Goal: Task Accomplishment & Management: Manage account settings

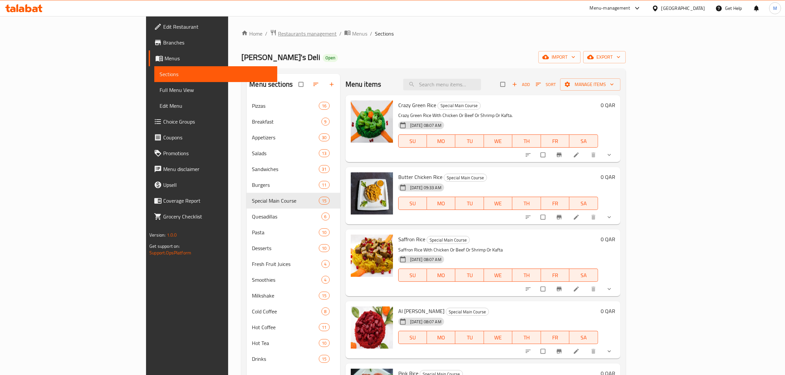
click at [278, 31] on span "Restaurants management" at bounding box center [307, 34] width 59 height 8
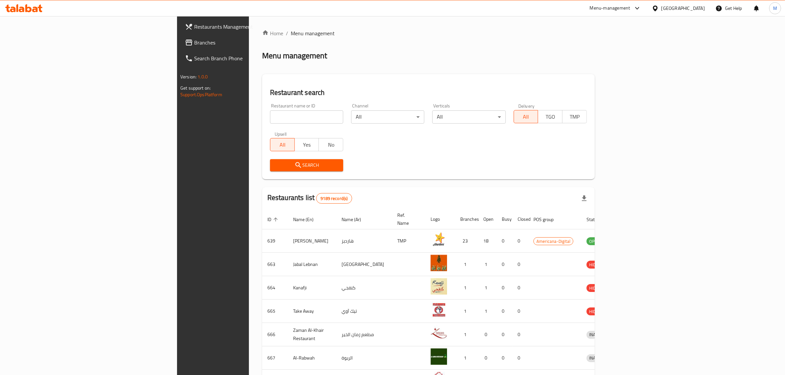
click at [661, 10] on div at bounding box center [656, 8] width 10 height 7
click at [632, 67] on div "[GEOGRAPHIC_DATA]" at bounding box center [654, 67] width 99 height 15
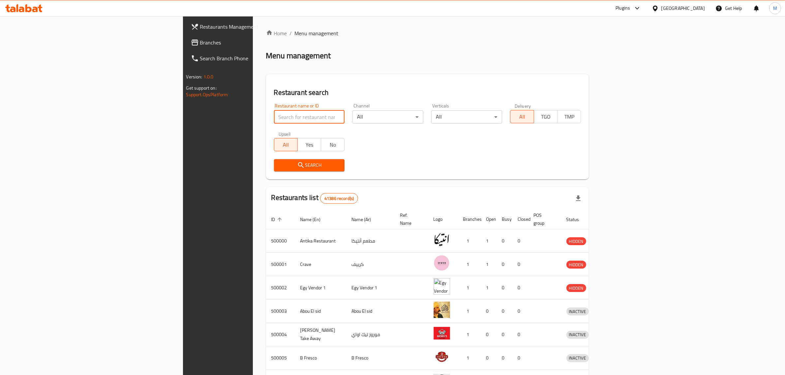
click at [274, 115] on input "search" at bounding box center [309, 116] width 71 height 13
paste input "مراسيم اليمن"
type input "مراسيم اليمن"
click at [279, 161] on span "Search" at bounding box center [309, 165] width 60 height 8
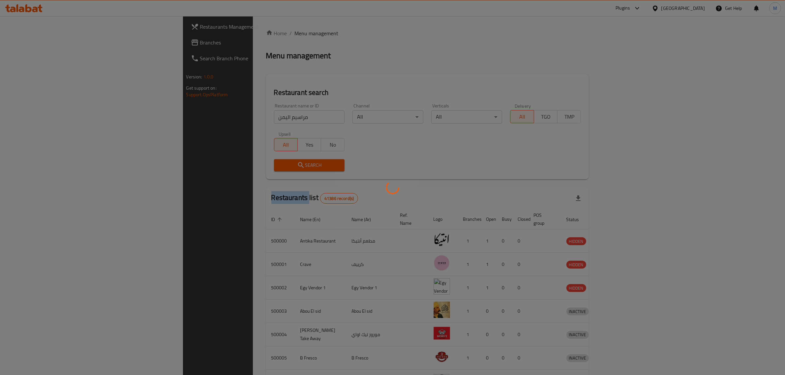
click at [195, 161] on div at bounding box center [392, 187] width 785 height 375
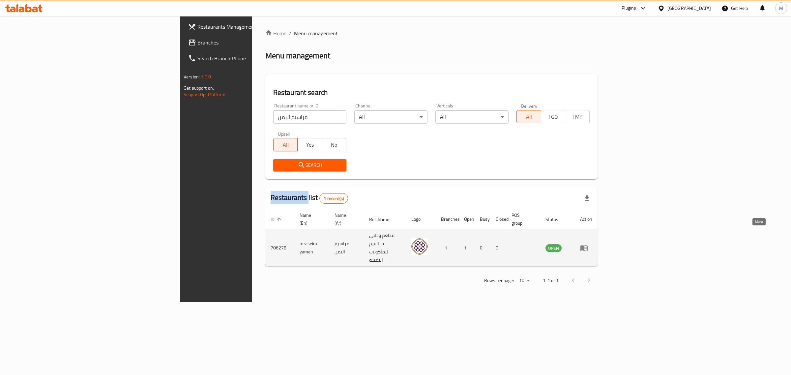
click at [588, 244] on icon "enhanced table" at bounding box center [584, 248] width 8 height 8
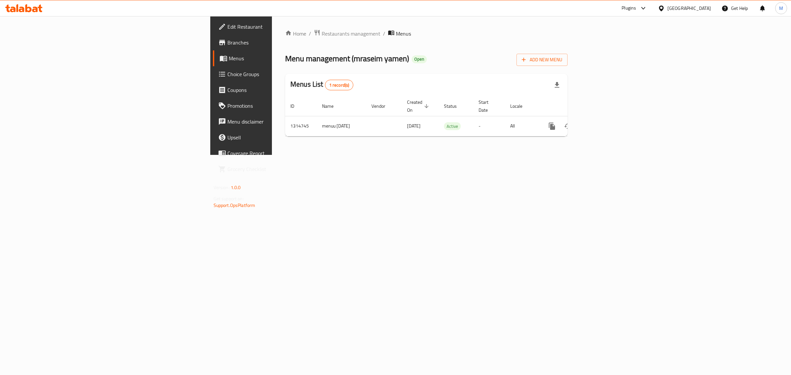
click at [227, 23] on span "Edit Restaurant" at bounding box center [282, 27] width 110 height 8
click at [603, 122] on icon "enhanced table" at bounding box center [599, 126] width 8 height 8
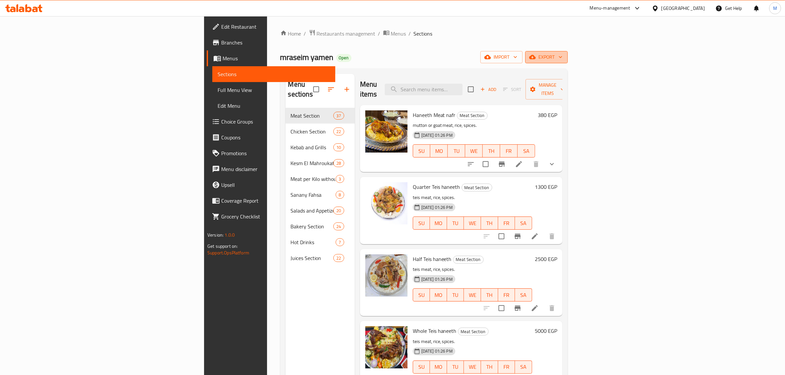
click at [562, 55] on span "export" at bounding box center [546, 57] width 32 height 8
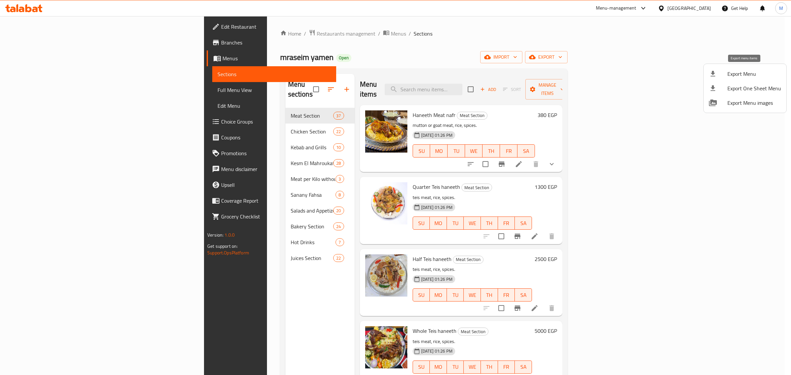
click at [745, 71] on span "Export Menu" at bounding box center [754, 74] width 54 height 8
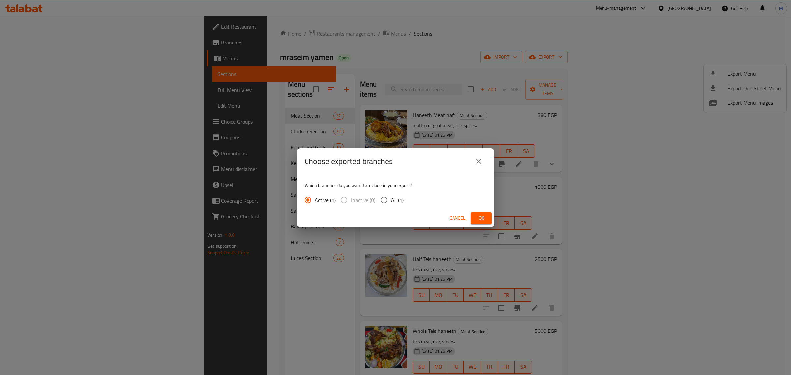
click at [383, 202] on input "All (1)" at bounding box center [384, 200] width 14 height 14
radio input "true"
click at [482, 216] on span "Ok" at bounding box center [481, 218] width 11 height 8
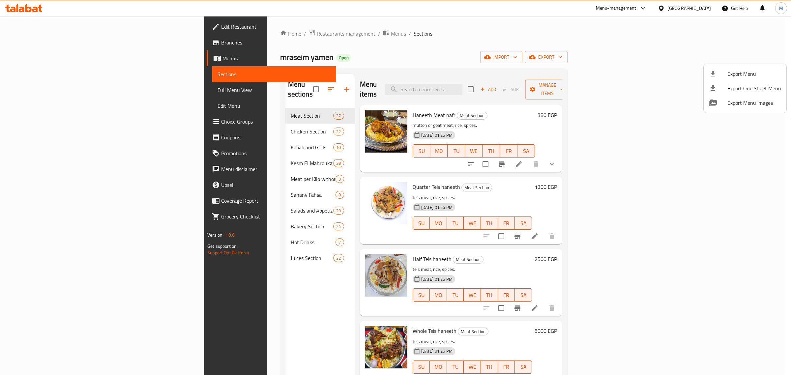
click at [200, 162] on div at bounding box center [395, 187] width 791 height 375
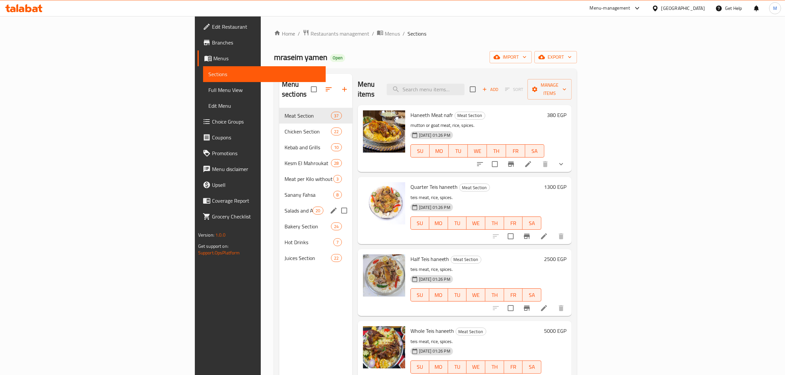
click at [279, 193] on div "Meat Section 37 Chicken Section 22 Kebab and Grills 10 Kesm El Mahroukat 28 Mea…" at bounding box center [315, 187] width 73 height 158
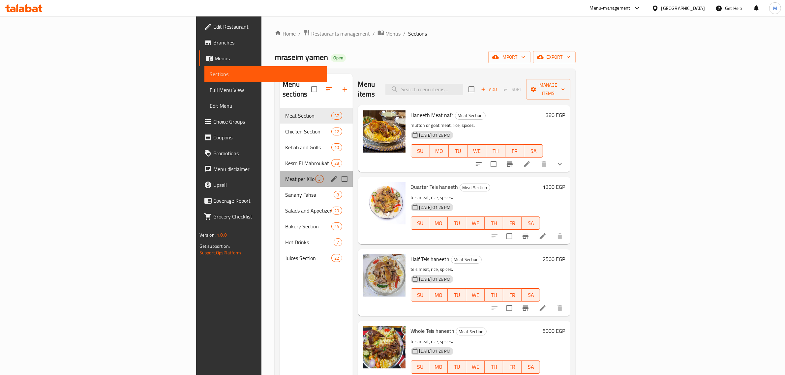
click at [280, 176] on div "Meat per Kilo without Cooking 3" at bounding box center [316, 179] width 72 height 16
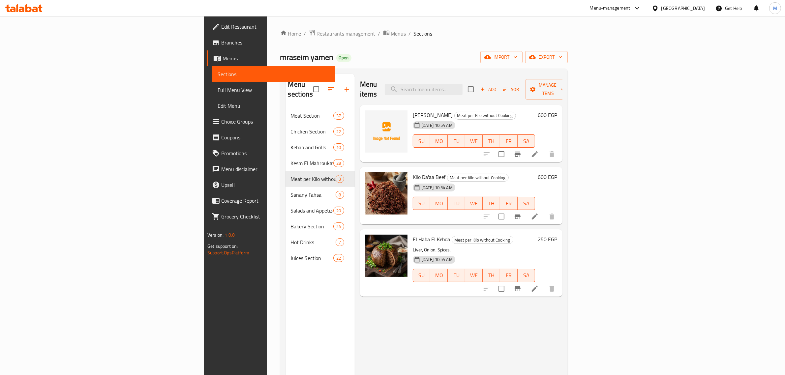
click at [508, 74] on div "Menu items Add Sort Manage items" at bounding box center [461, 89] width 202 height 31
click at [462, 89] on input "search" at bounding box center [424, 90] width 78 height 12
paste input "نفر لحم مندي"
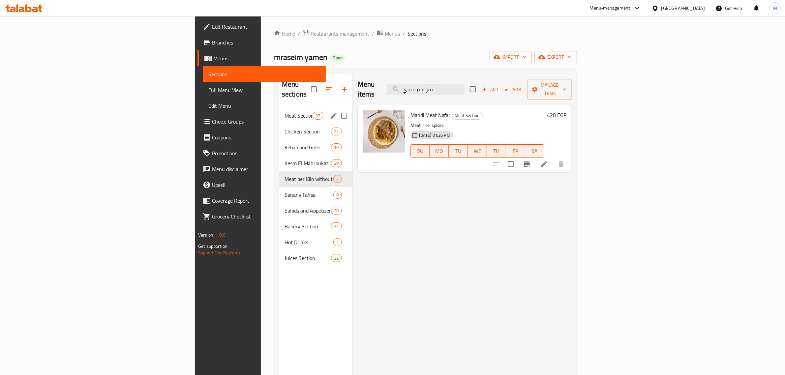
type input "نفر لحم مندي"
click at [284, 112] on span "Meat Section" at bounding box center [298, 116] width 28 height 8
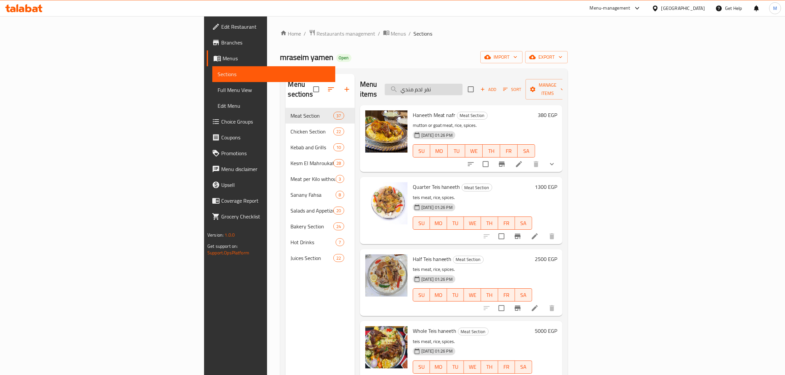
click at [462, 88] on input "نفر لحم مندي" at bounding box center [424, 90] width 78 height 12
paste input "نفر لحم مندي"
type input "نفر لحم مندي"
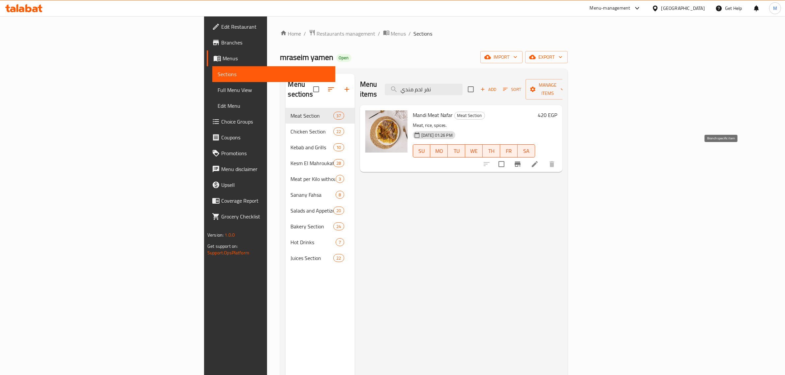
click at [520, 161] on icon "Branch-specific-item" at bounding box center [517, 163] width 6 height 5
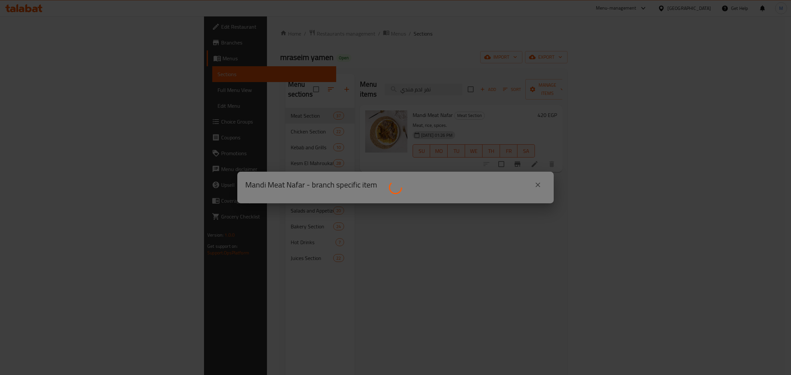
click at [245, 193] on div at bounding box center [395, 187] width 791 height 375
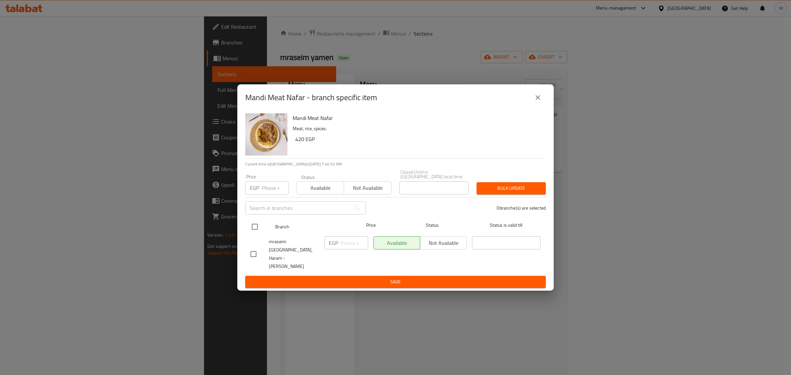
click at [249, 233] on input "checkbox" at bounding box center [255, 227] width 14 height 14
checkbox input "true"
click at [343, 249] on input "number" at bounding box center [354, 242] width 27 height 13
paste input "525.00"
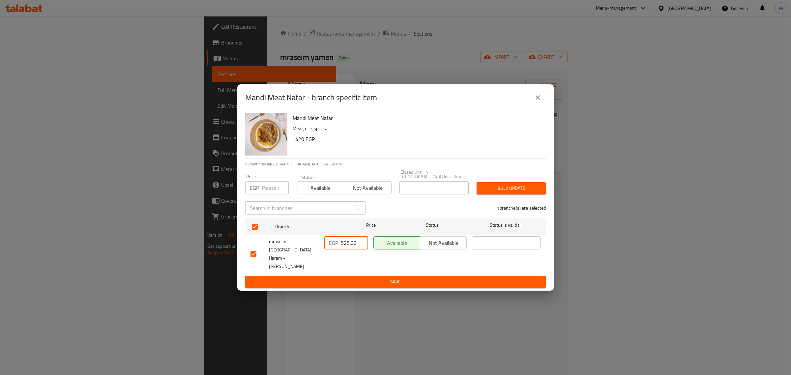
type input "525.00"
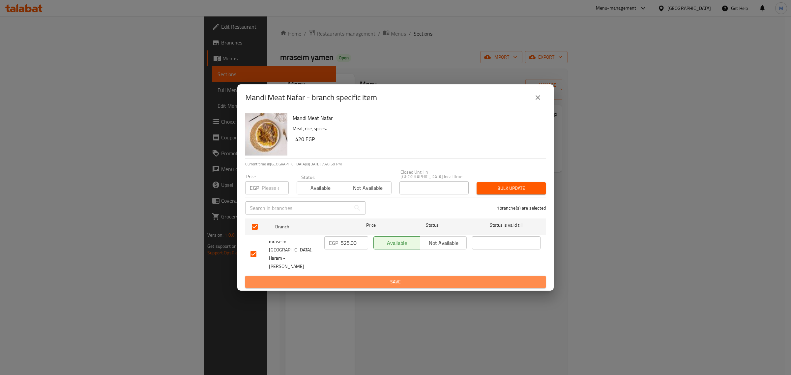
click at [371, 278] on span "Save" at bounding box center [395, 282] width 290 height 8
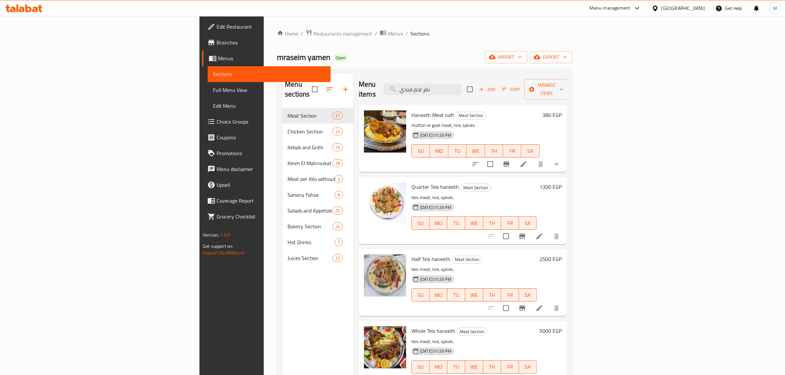
click at [516, 78] on div "Menu items نفر لحم مندي Add Sort Manage items" at bounding box center [463, 89] width 208 height 31
click at [461, 85] on input "نفر لحم مندي" at bounding box center [423, 90] width 78 height 12
paste input "ربع تيس"
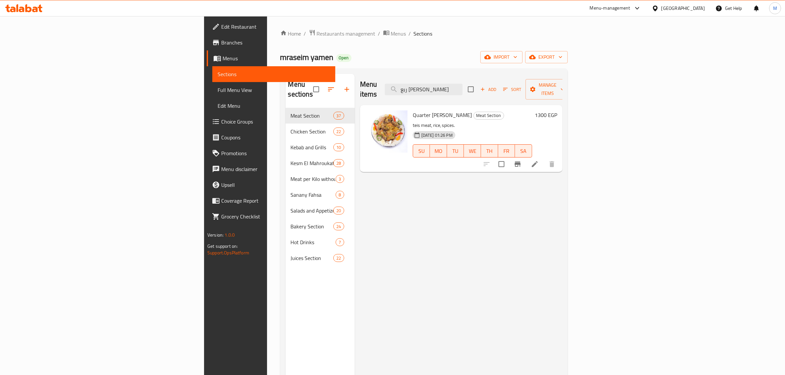
type input "ربع [PERSON_NAME]"
click at [521, 160] on icon "Branch-specific-item" at bounding box center [517, 164] width 8 height 8
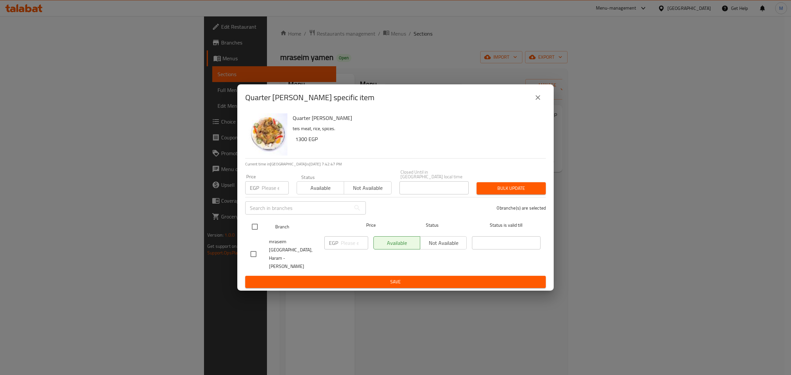
click at [251, 234] on input "checkbox" at bounding box center [255, 227] width 14 height 14
checkbox input "true"
click at [350, 256] on div "EGP ​" at bounding box center [346, 254] width 49 height 41
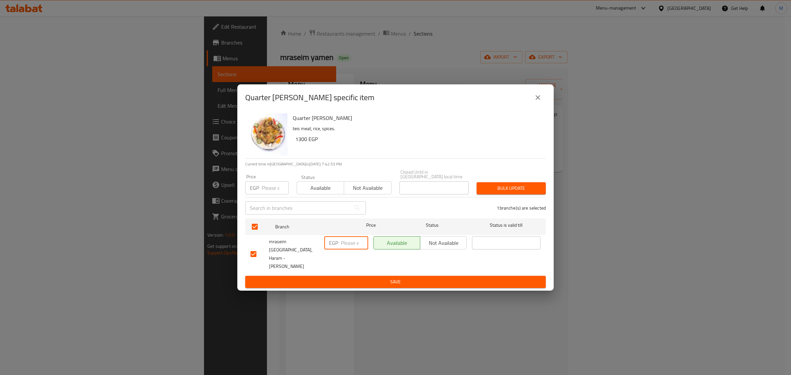
click at [350, 249] on input "number" at bounding box center [354, 242] width 27 height 13
paste input "1625.00"
type input "1625.00"
click at [350, 278] on span "Save" at bounding box center [395, 282] width 290 height 8
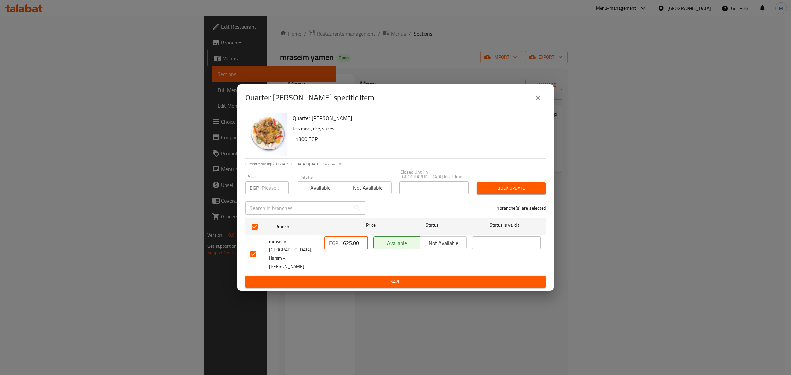
scroll to position [0, 0]
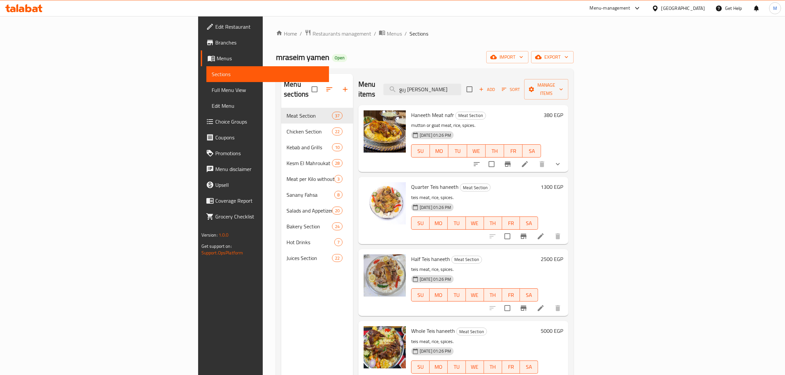
click at [508, 91] on div "Menu items ربع تيس مندي Add Sort Manage items" at bounding box center [463, 89] width 210 height 31
click at [461, 88] on input "ربع [PERSON_NAME]" at bounding box center [422, 90] width 78 height 12
paste input "ربع [PERSON_NAME]"
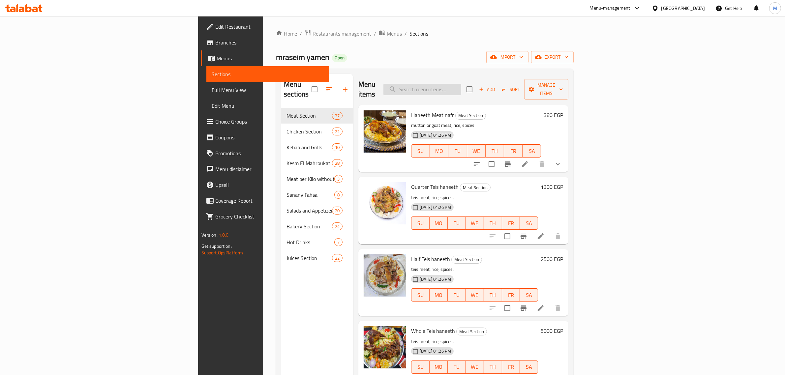
type input "ربع [PERSON_NAME]"
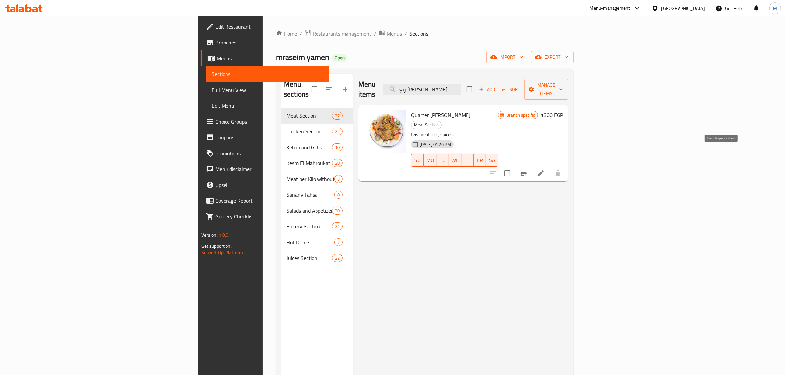
click at [527, 169] on icon "Branch-specific-item" at bounding box center [523, 173] width 8 height 8
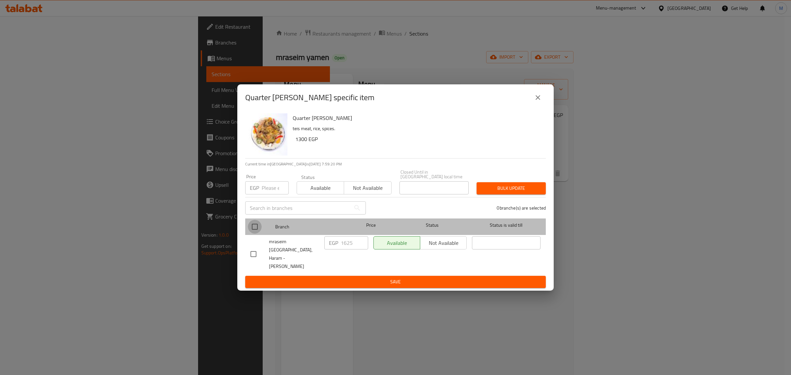
click at [259, 229] on input "checkbox" at bounding box center [255, 227] width 14 height 14
checkbox input "true"
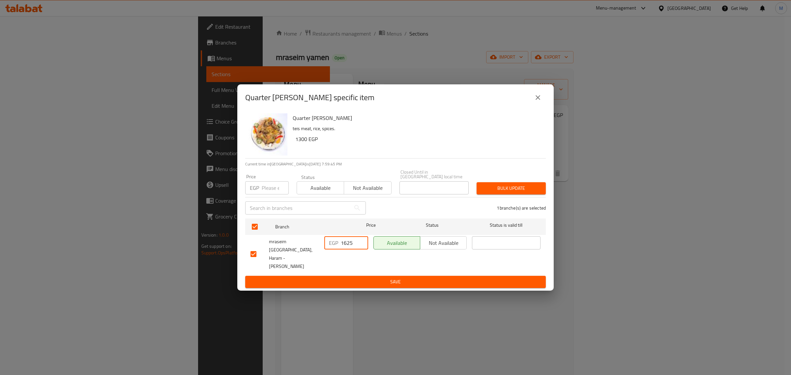
click at [355, 247] on input "1625" at bounding box center [354, 242] width 27 height 13
paste input "3125.00"
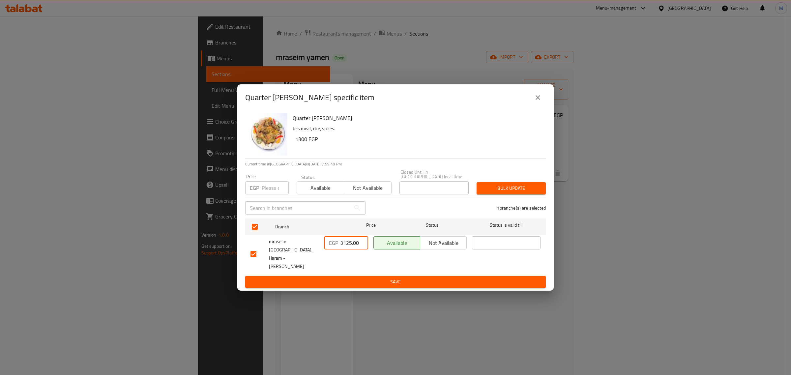
type input "3125.00"
click at [306, 178] on div "Status Available Not available" at bounding box center [344, 185] width 103 height 28
drag, startPoint x: 536, startPoint y: 110, endPoint x: 532, endPoint y: 108, distance: 4.0
click at [536, 101] on icon "close" at bounding box center [538, 98] width 8 height 8
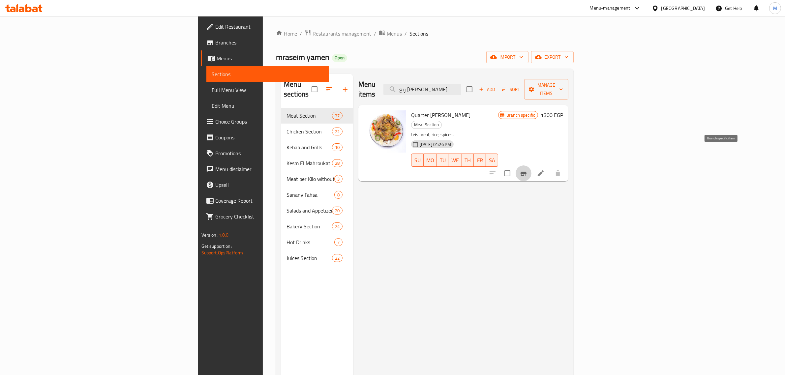
click at [527, 169] on icon "Branch-specific-item" at bounding box center [523, 173] width 8 height 8
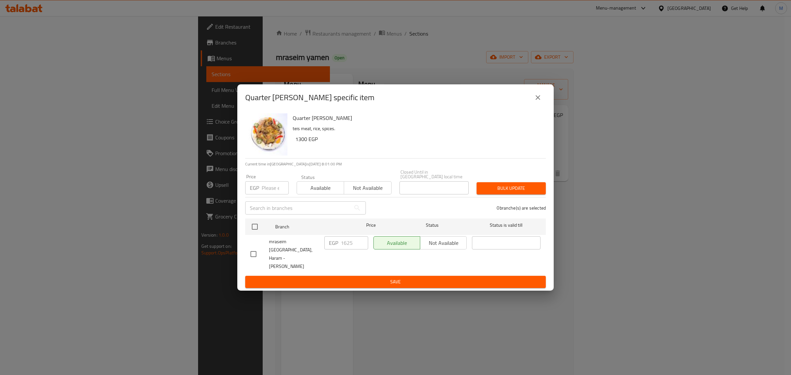
click at [540, 101] on icon "close" at bounding box center [538, 98] width 8 height 8
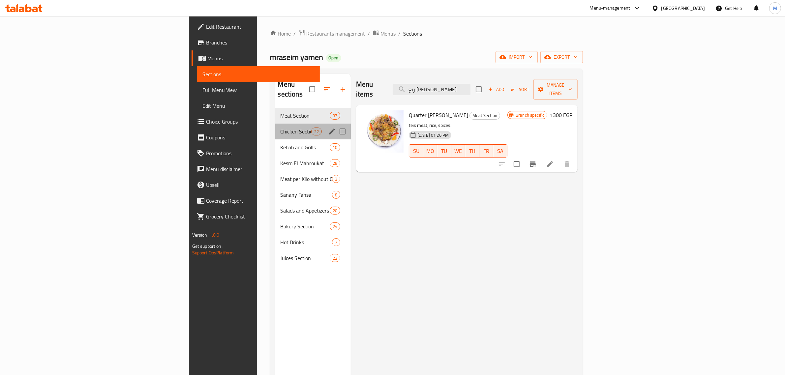
click at [275, 124] on div "Chicken Section 22" at bounding box center [312, 132] width 75 height 16
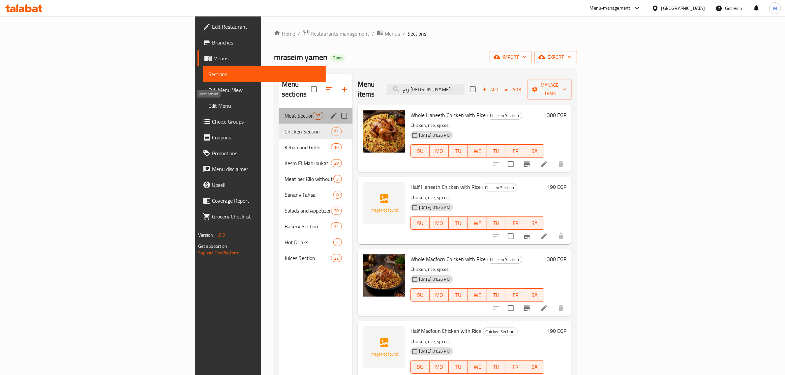
click at [284, 112] on span "Meat Section" at bounding box center [298, 116] width 28 height 8
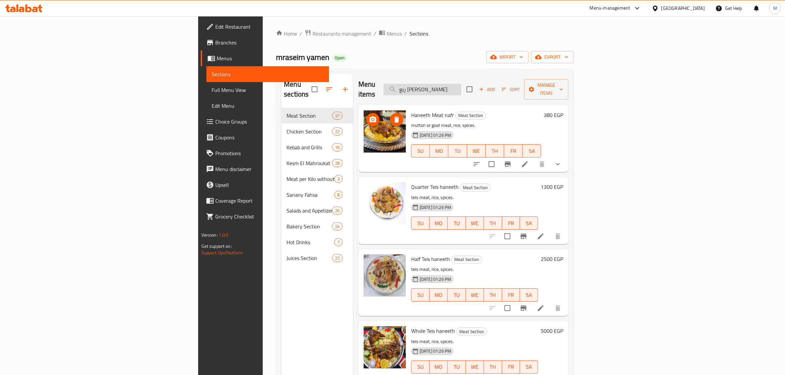
click at [461, 87] on input "ربع [PERSON_NAME]" at bounding box center [422, 90] width 78 height 12
paste input "نصف"
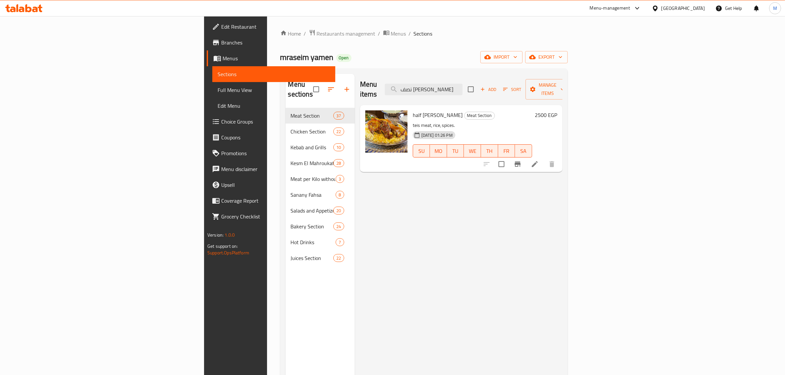
type input "نصف [PERSON_NAME]"
click at [521, 160] on icon "Branch-specific-item" at bounding box center [517, 164] width 8 height 8
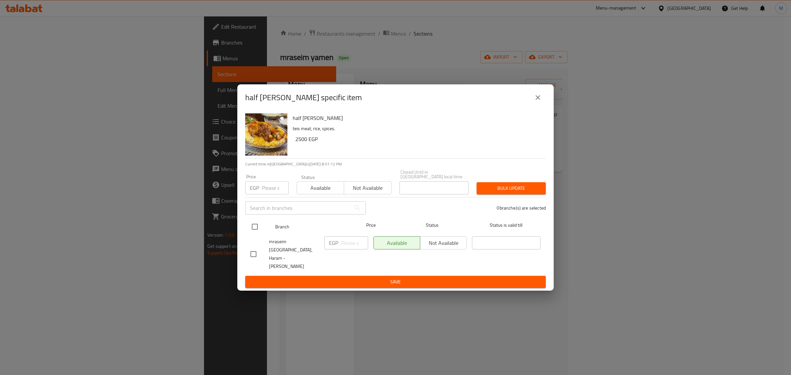
click at [254, 234] on input "checkbox" at bounding box center [255, 227] width 14 height 14
checkbox input "true"
click at [352, 249] on input "number" at bounding box center [354, 242] width 27 height 13
paste input "3125.00"
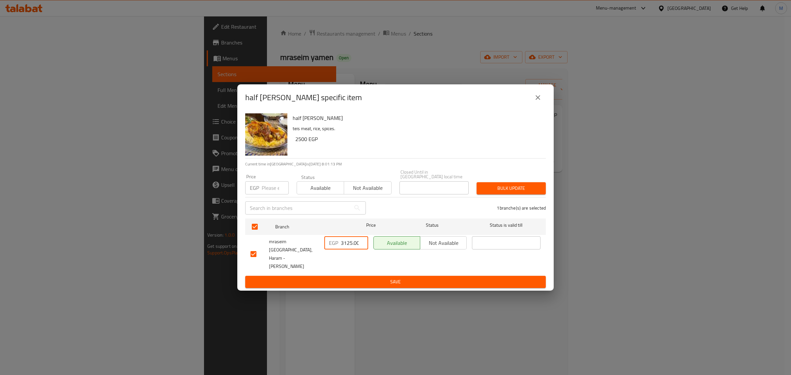
scroll to position [0, 1]
type input "3125.00"
click at [344, 278] on span "Save" at bounding box center [395, 282] width 290 height 8
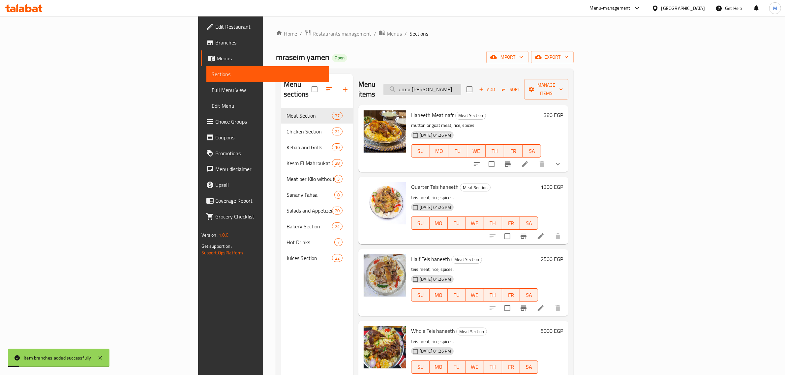
click at [461, 84] on input "نصف [PERSON_NAME]" at bounding box center [422, 90] width 78 height 12
paste input "search"
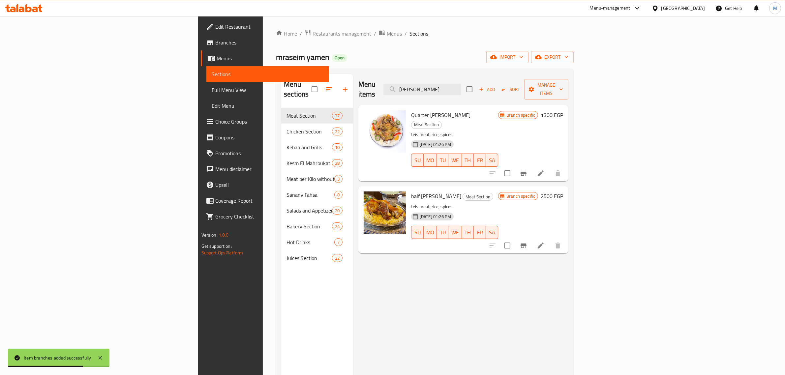
type input "[PERSON_NAME]"
click at [461, 90] on input "[PERSON_NAME]" at bounding box center [422, 90] width 78 height 12
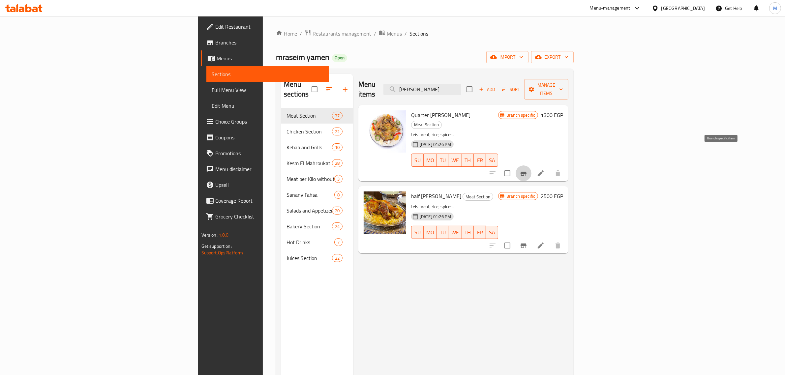
click at [526, 171] on icon "Branch-specific-item" at bounding box center [523, 173] width 6 height 5
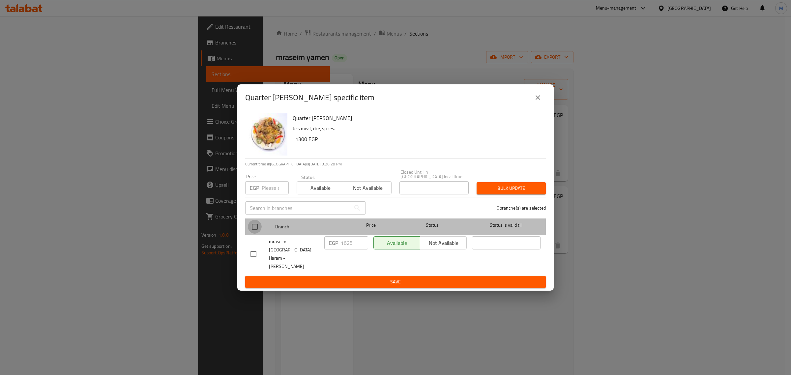
click at [259, 233] on input "checkbox" at bounding box center [255, 227] width 14 height 14
checkbox input "true"
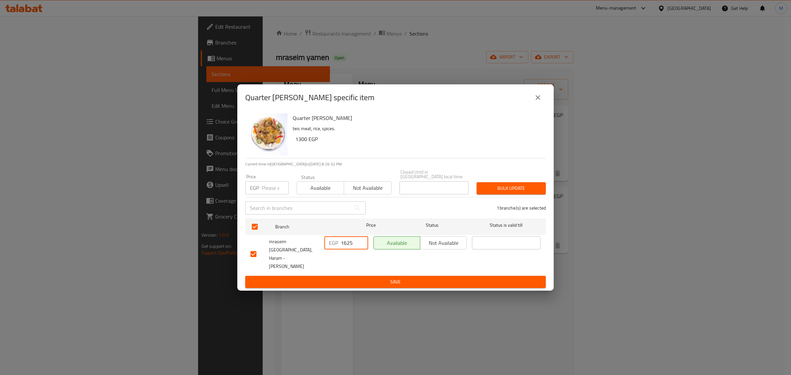
click at [351, 249] on input "1625" at bounding box center [354, 242] width 27 height 13
paste input "500.00"
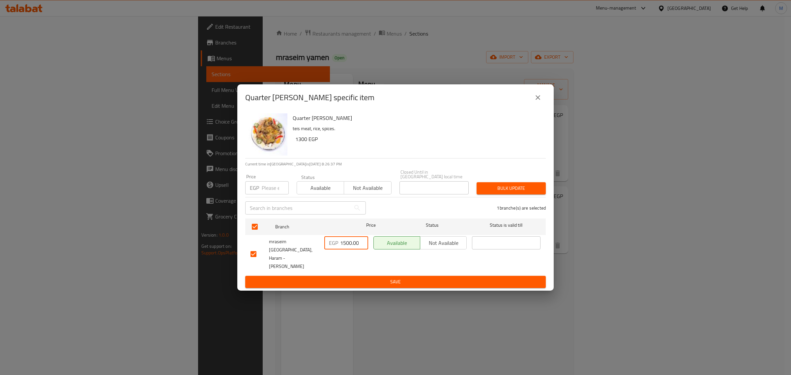
type input "1500.00"
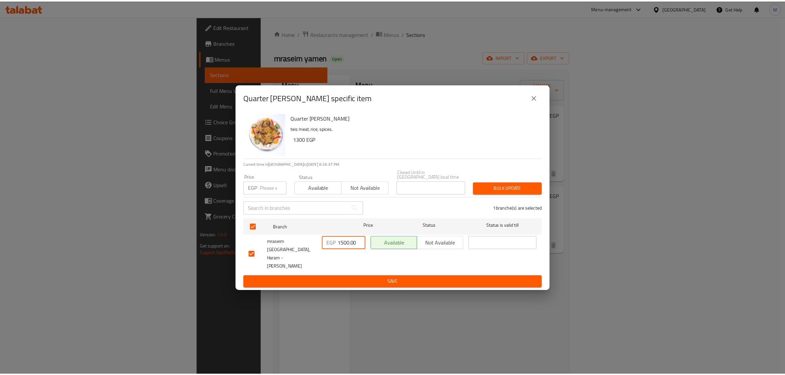
scroll to position [0, 0]
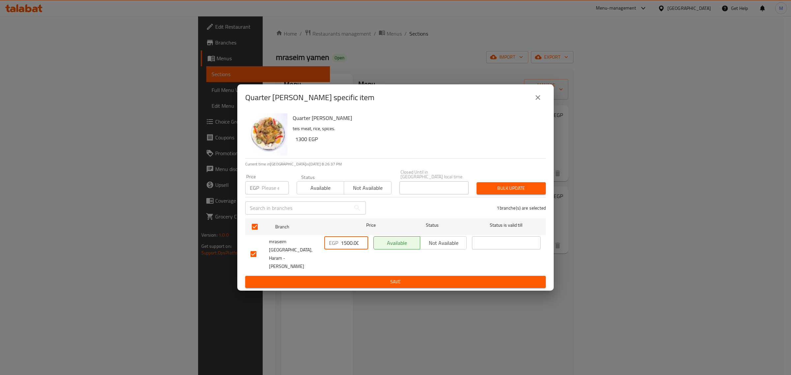
click at [355, 276] on button "Save" at bounding box center [395, 282] width 301 height 12
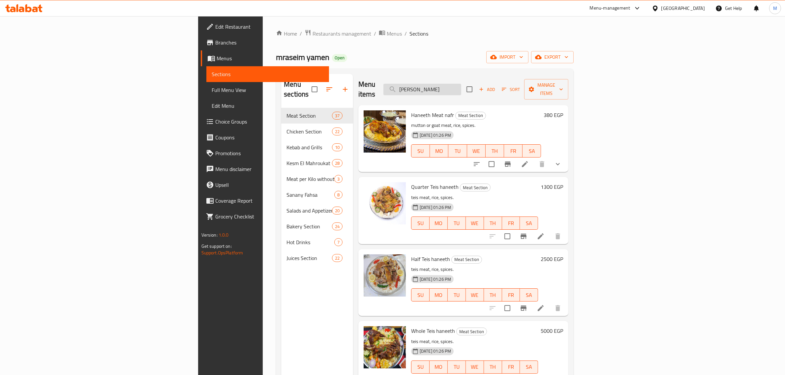
click at [461, 85] on input "[PERSON_NAME]" at bounding box center [422, 90] width 78 height 12
paste input "ربع"
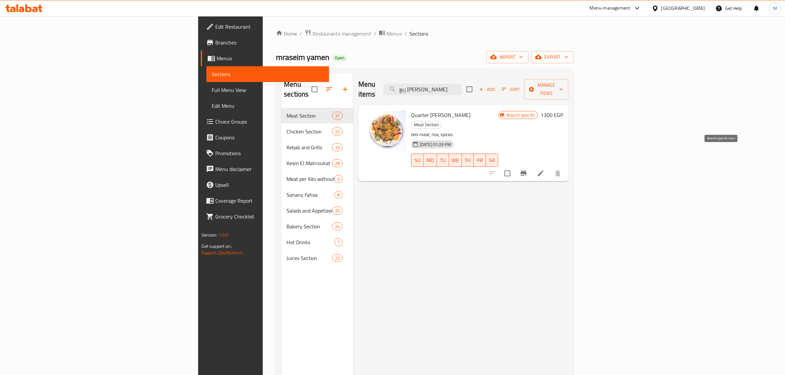
type input "ربع [PERSON_NAME]"
click at [527, 169] on icon "Branch-specific-item" at bounding box center [523, 173] width 8 height 8
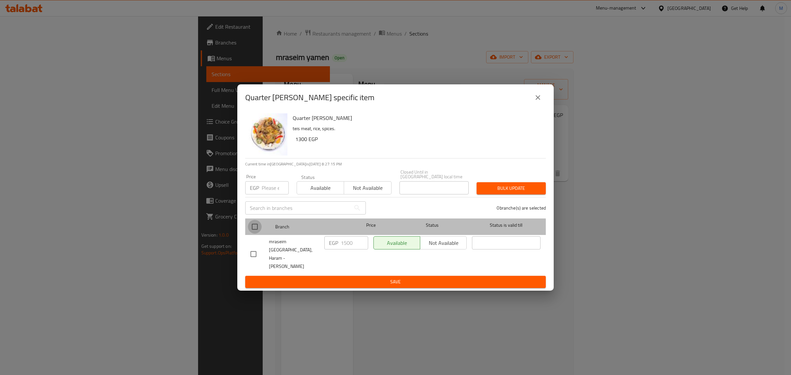
click at [251, 234] on input "checkbox" at bounding box center [255, 227] width 14 height 14
checkbox input "true"
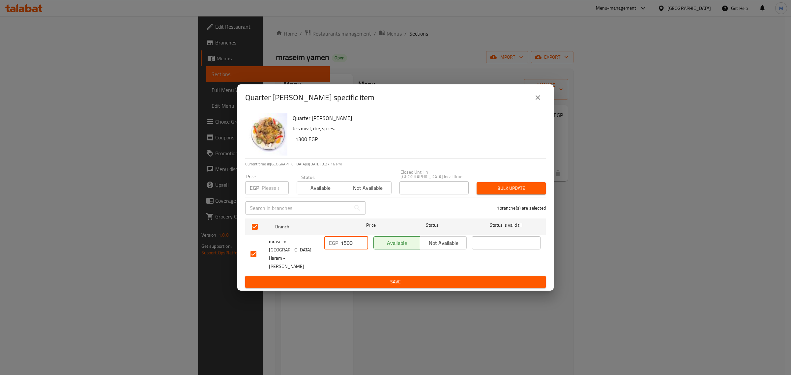
click at [344, 249] on input "1500" at bounding box center [354, 242] width 27 height 13
paste input "625."
type input "1625.00"
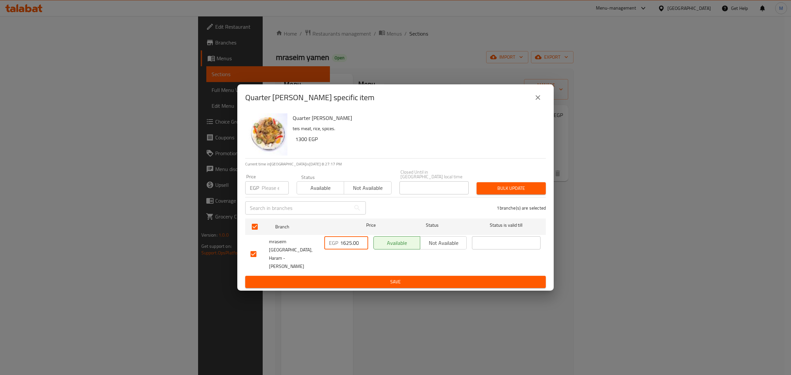
click at [347, 278] on span "Save" at bounding box center [395, 282] width 290 height 8
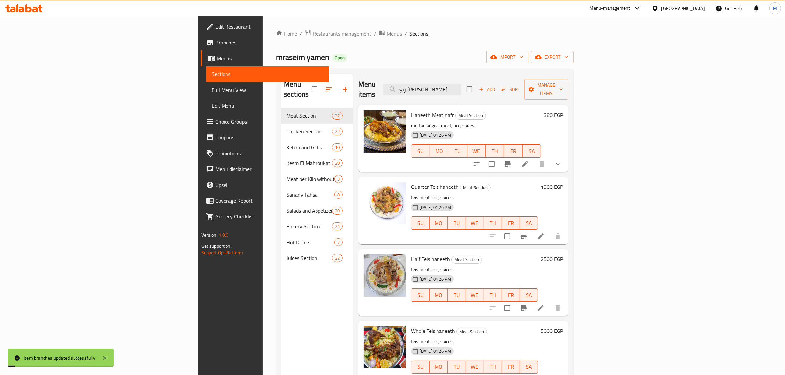
click at [521, 78] on div "Menu items ربع تيس مندي Add Sort Manage items" at bounding box center [463, 89] width 210 height 31
click at [461, 84] on input "ربع [PERSON_NAME]" at bounding box center [422, 90] width 78 height 12
paste input "بســــــة"
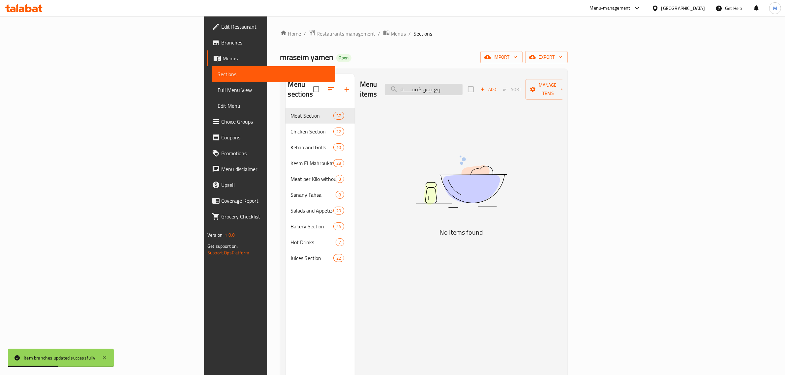
drag, startPoint x: 486, startPoint y: 86, endPoint x: 478, endPoint y: 86, distance: 7.6
click at [462, 86] on input "ربع تيس كبســــــة" at bounding box center [424, 90] width 78 height 12
drag, startPoint x: 480, startPoint y: 86, endPoint x: 473, endPoint y: 85, distance: 7.0
click at [462, 85] on input "ربع تيس كبسـة" at bounding box center [424, 90] width 78 height 12
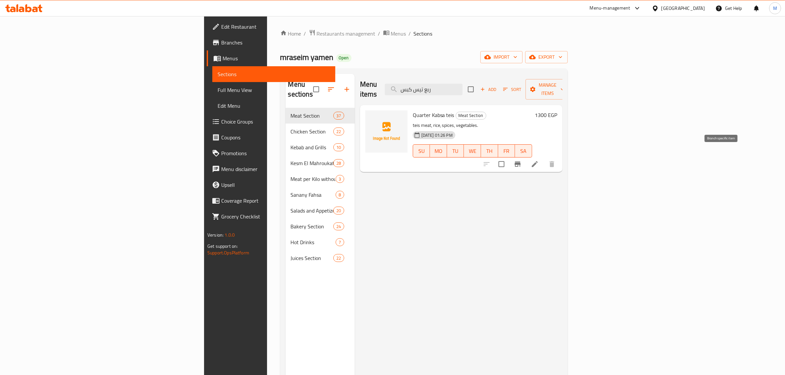
type input "ربع تيس كبس"
click at [520, 161] on icon "Branch-specific-item" at bounding box center [517, 163] width 6 height 5
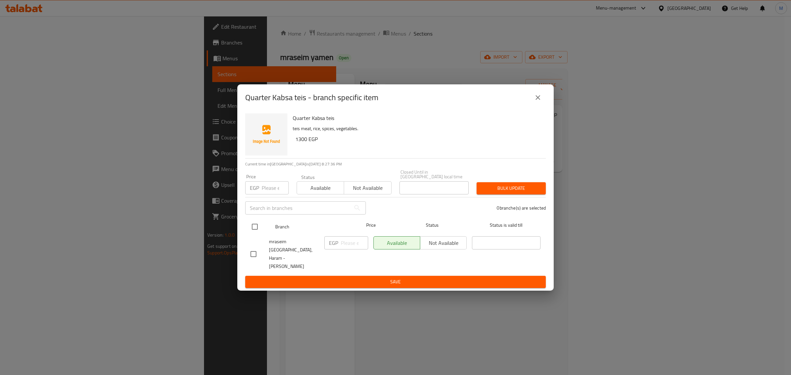
click at [250, 234] on input "checkbox" at bounding box center [255, 227] width 14 height 14
checkbox input "true"
click at [352, 245] on input "number" at bounding box center [354, 242] width 27 height 13
paste input "1500.00"
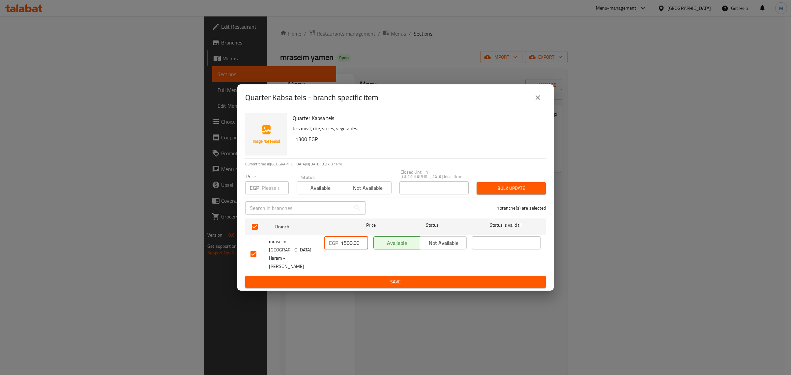
scroll to position [0, 1]
type input "1500.00"
click at [347, 278] on span "Save" at bounding box center [395, 282] width 290 height 8
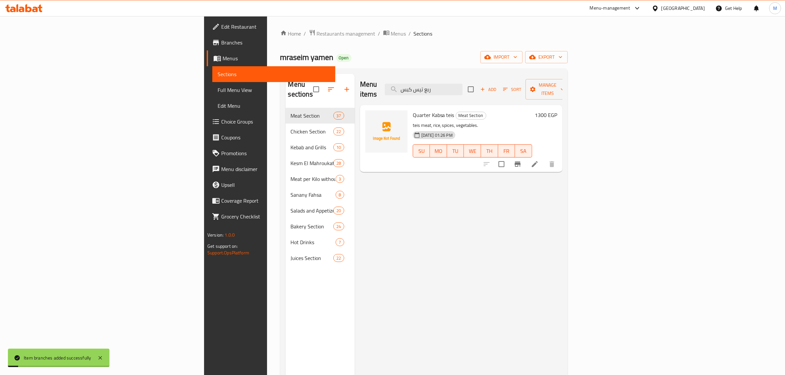
click at [539, 83] on div "Menu items ربع تيس كبس Add Sort Manage items" at bounding box center [461, 89] width 202 height 31
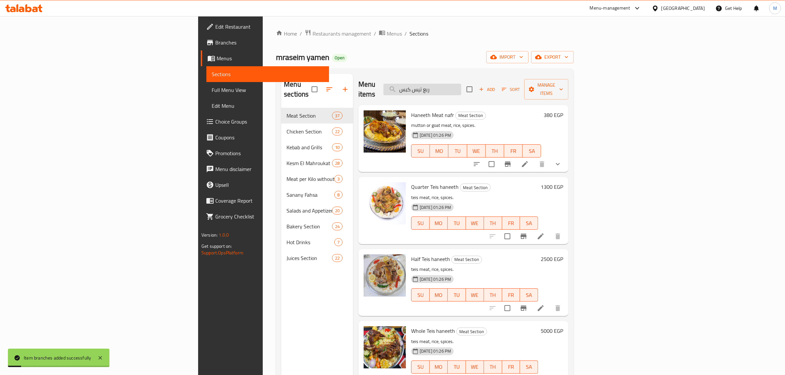
click at [461, 85] on input "ربع تيس كبس" at bounding box center [422, 90] width 78 height 12
paste input "نصف تيس كبســــــة"
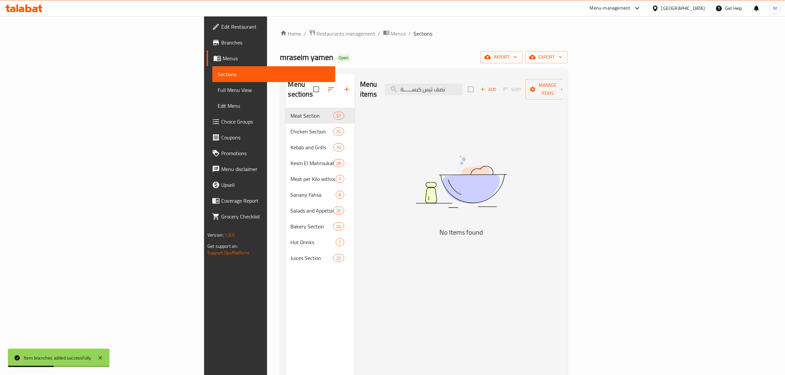
drag, startPoint x: 488, startPoint y: 86, endPoint x: 455, endPoint y: 86, distance: 33.0
click at [455, 86] on div "Menu items نصف تيس كبســــــة Add Sort Manage items" at bounding box center [461, 89] width 202 height 31
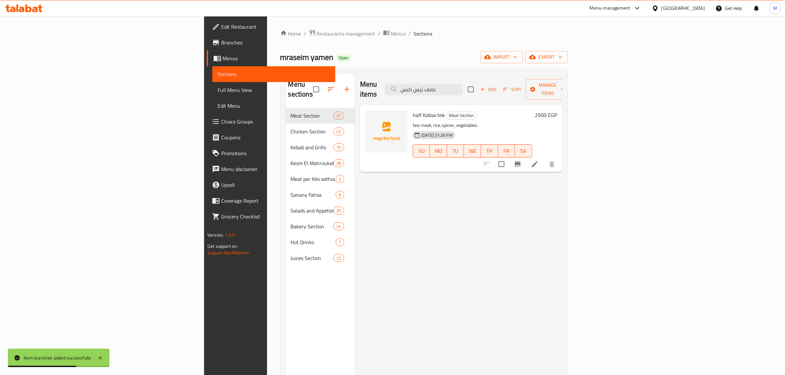
type input "نصف تيس كبس"
click at [520, 161] on icon "Branch-specific-item" at bounding box center [517, 163] width 6 height 5
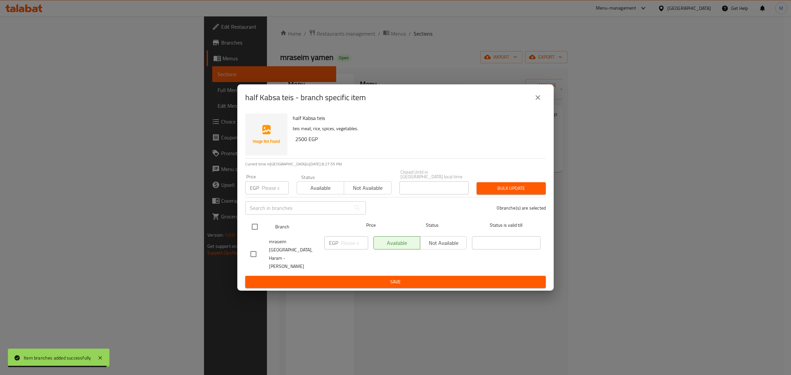
click at [256, 233] on input "checkbox" at bounding box center [255, 227] width 14 height 14
checkbox input "true"
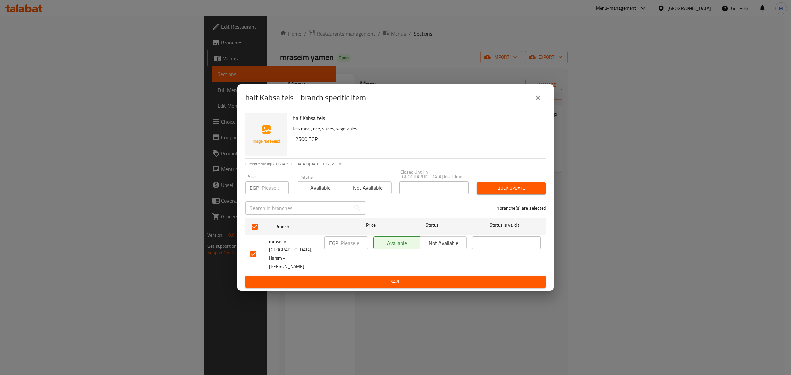
click at [343, 248] on input "number" at bounding box center [354, 242] width 27 height 13
paste input "3000.00"
type input "3000.00"
click at [354, 278] on span "Save" at bounding box center [395, 282] width 290 height 8
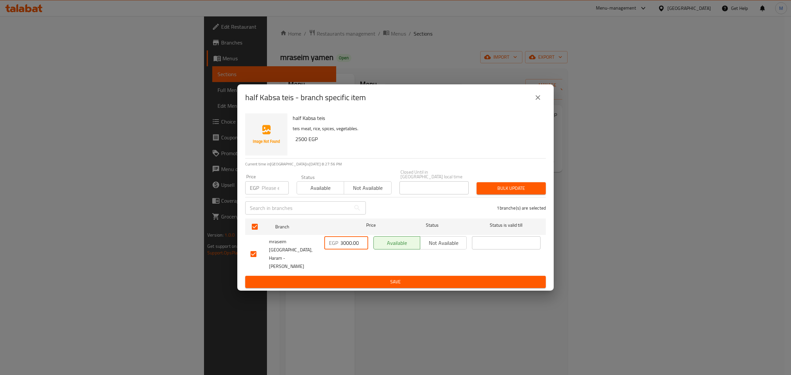
scroll to position [0, 0]
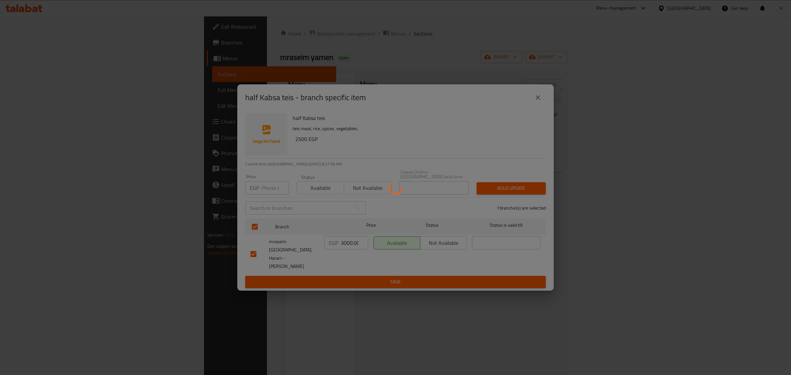
click at [354, 271] on div at bounding box center [395, 187] width 791 height 375
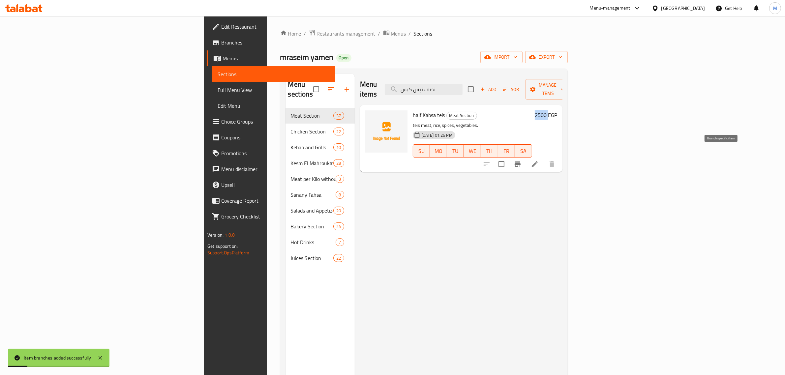
click at [525, 156] on button "Branch-specific-item" at bounding box center [517, 164] width 16 height 16
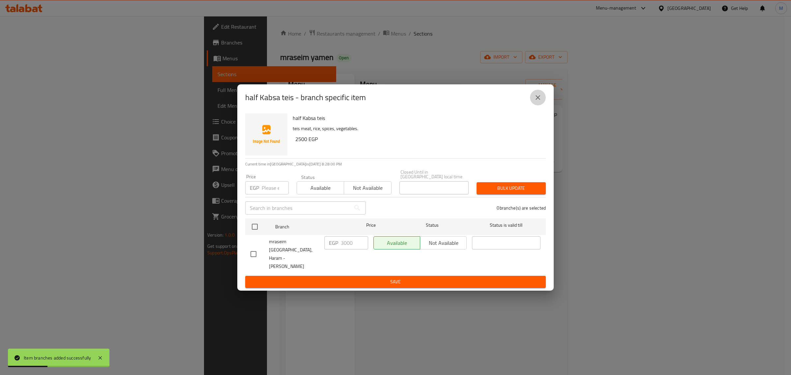
click at [539, 103] on button "close" at bounding box center [538, 98] width 16 height 16
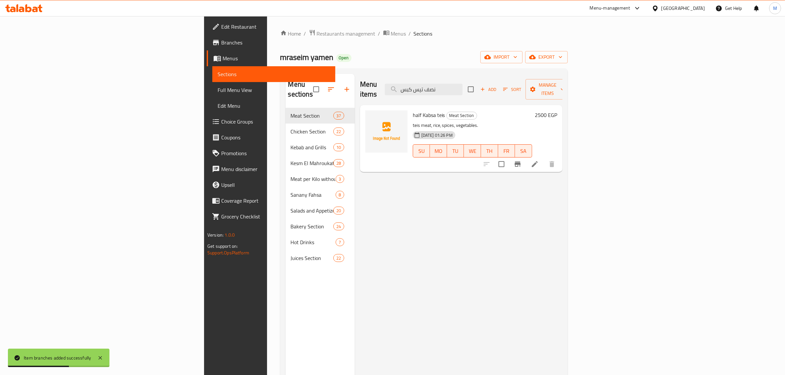
click at [528, 91] on div "Menu items نصف تيس كبس Add Sort Manage items" at bounding box center [461, 89] width 202 height 31
click at [462, 87] on input "نصف تيس كبس" at bounding box center [424, 90] width 78 height 12
paste input "تيس كامل كبســــــة"
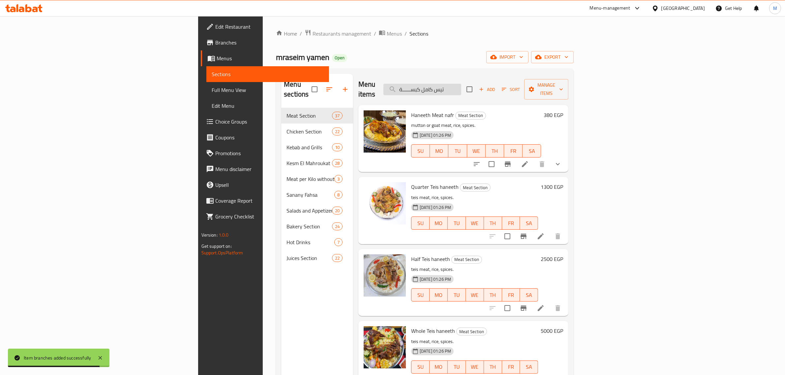
drag, startPoint x: 487, startPoint y: 88, endPoint x: 476, endPoint y: 88, distance: 11.5
click at [461, 88] on input "تيس كامل كبســــــة" at bounding box center [422, 90] width 78 height 12
click at [461, 87] on input "تيس كامل كبســــــة" at bounding box center [422, 90] width 78 height 12
drag, startPoint x: 484, startPoint y: 88, endPoint x: 459, endPoint y: 88, distance: 24.7
click at [459, 88] on input "تيس كامل كبســــــة" at bounding box center [422, 90] width 78 height 12
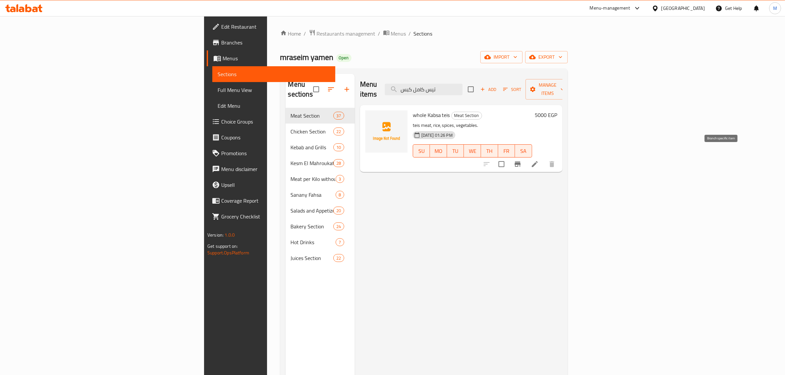
type input "تيس كامل كبس"
click at [520, 161] on icon "Branch-specific-item" at bounding box center [517, 163] width 6 height 5
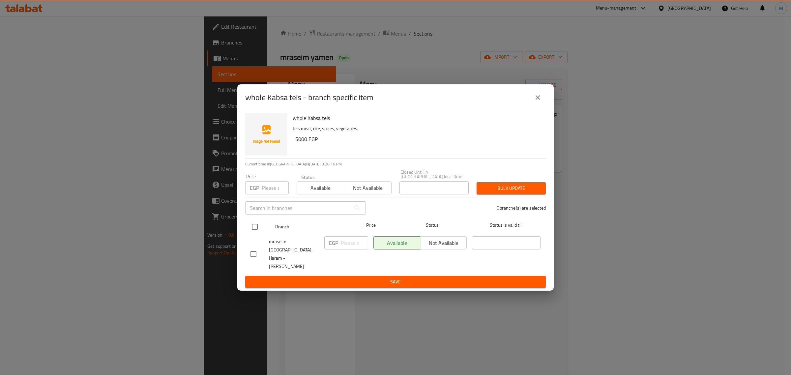
click at [261, 234] on input "checkbox" at bounding box center [255, 227] width 14 height 14
checkbox input "true"
click at [354, 240] on div "EGP ​" at bounding box center [346, 254] width 49 height 41
click at [353, 245] on input "number" at bounding box center [354, 242] width 27 height 13
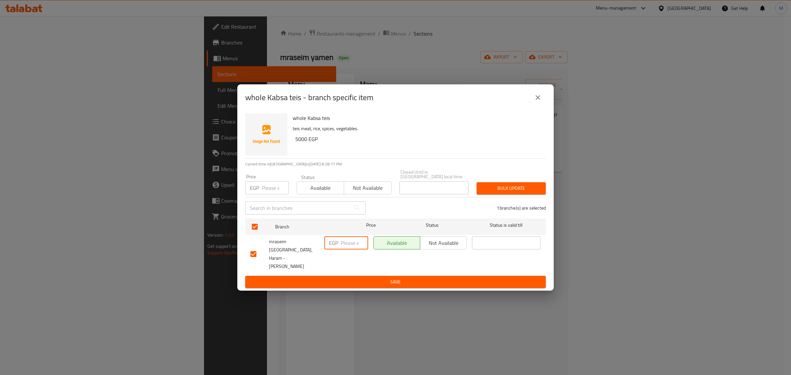
paste input "6000.00"
type input "6000.00"
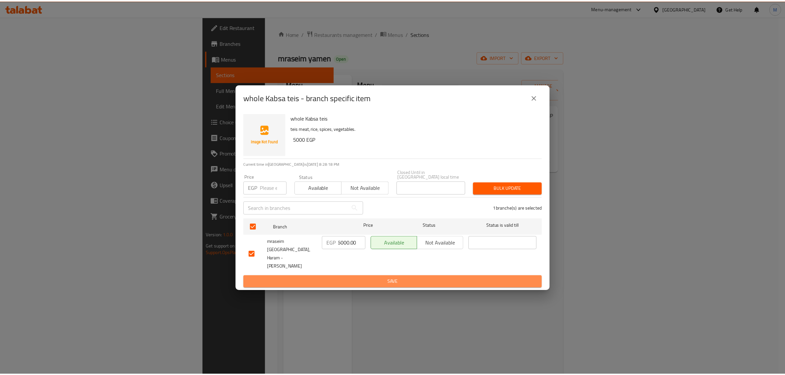
scroll to position [0, 0]
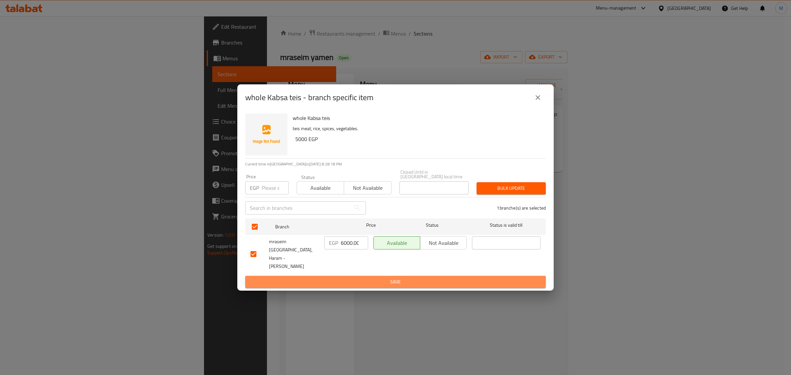
click at [362, 278] on span "Save" at bounding box center [395, 282] width 290 height 8
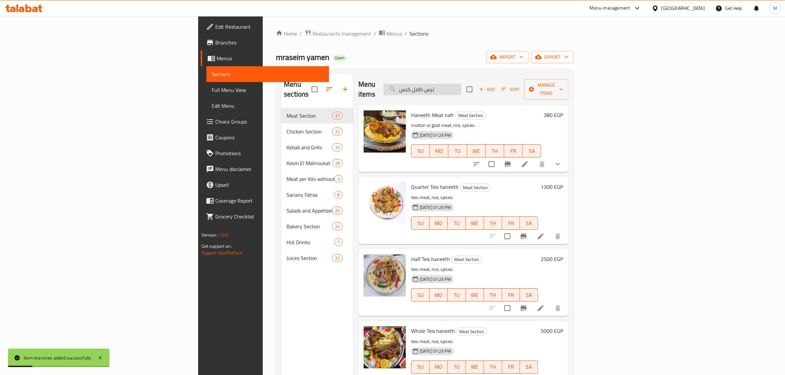
click at [461, 89] on input "تيس كامل كبس" at bounding box center [422, 90] width 78 height 12
paste input "تيس كامل كبس"
type input "تيس كامل كبس"
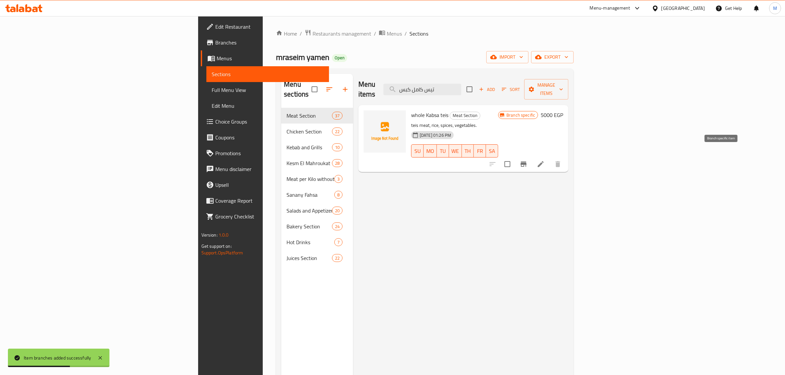
click at [527, 160] on icon "Branch-specific-item" at bounding box center [523, 164] width 8 height 8
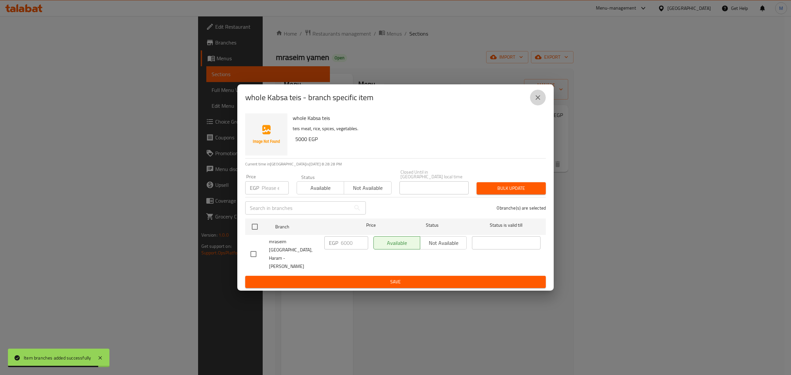
click at [535, 101] on icon "close" at bounding box center [538, 98] width 8 height 8
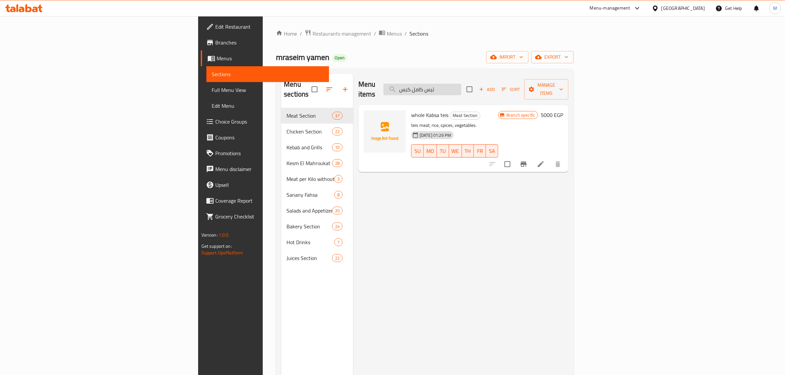
click at [461, 88] on input "تيس كامل كبس" at bounding box center [422, 90] width 78 height 12
paste input "[PERSON_NAME]"
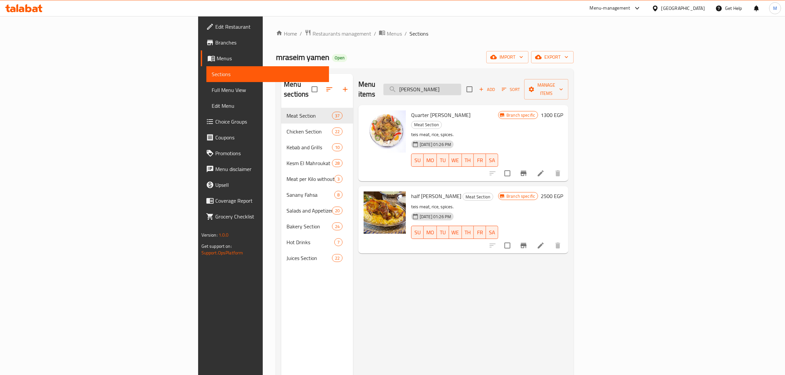
click at [461, 90] on input "[PERSON_NAME]" at bounding box center [422, 90] width 78 height 12
click at [461, 84] on input "[PERSON_NAME]" at bounding box center [422, 90] width 78 height 12
paste input "نفر لحم كبســــــة"
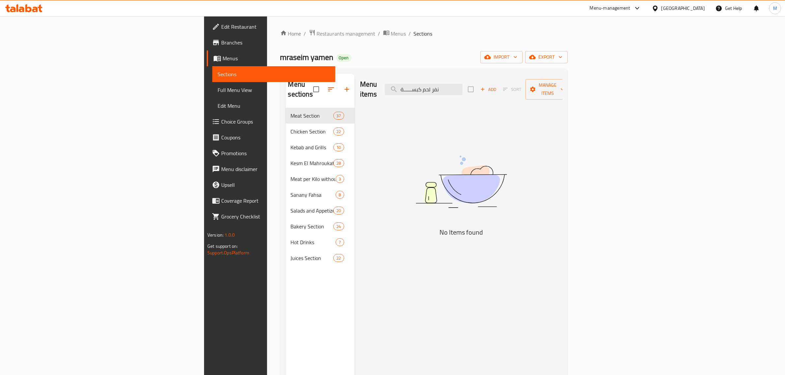
drag, startPoint x: 488, startPoint y: 86, endPoint x: 447, endPoint y: 81, distance: 41.2
click at [447, 81] on div "Menu items نفر لحم كبســــــة Add Sort Manage items" at bounding box center [461, 89] width 202 height 31
drag, startPoint x: 486, startPoint y: 85, endPoint x: 470, endPoint y: 84, distance: 16.2
click at [462, 84] on input "نفر لحم كبس" at bounding box center [424, 90] width 78 height 12
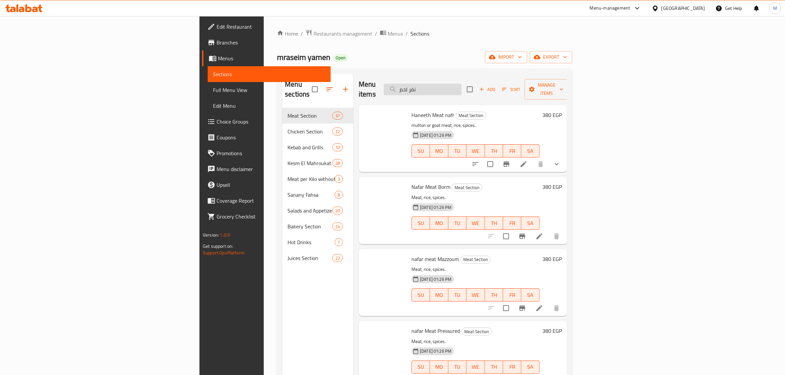
click at [461, 88] on input "نفر لحم" at bounding box center [423, 90] width 78 height 12
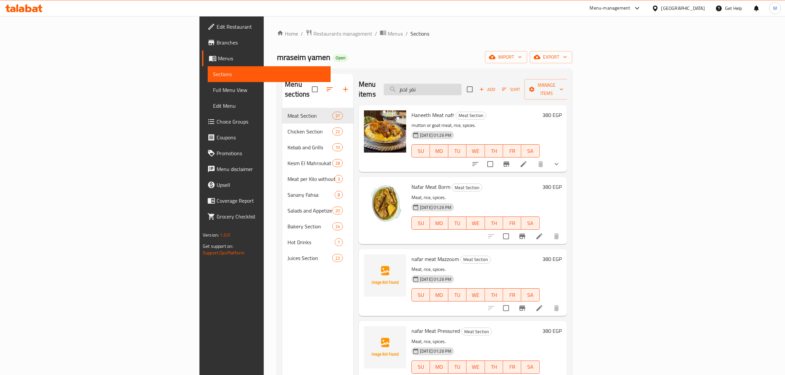
click at [461, 88] on input "نفر لحم" at bounding box center [423, 90] width 78 height 12
paste input "بس"
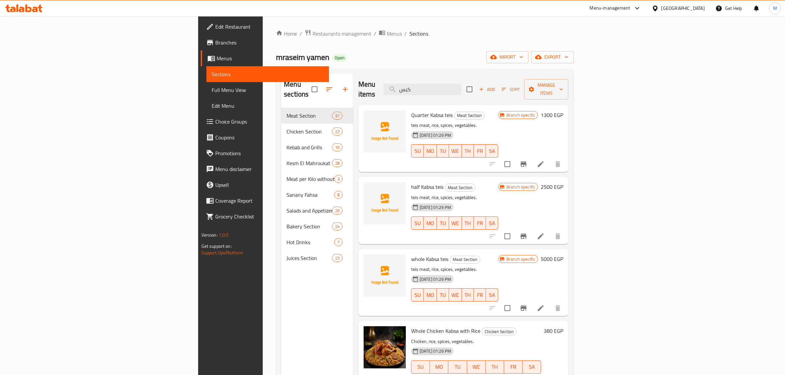
click at [493, 92] on div "Menu items كبس Add Sort Manage items" at bounding box center [463, 89] width 210 height 31
click at [461, 88] on input "كبس" at bounding box center [422, 90] width 78 height 12
paste input "فر لحم مخمــــــــــود"
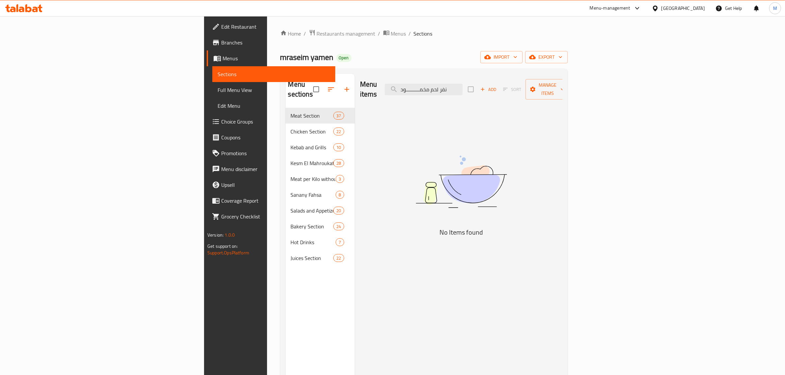
drag, startPoint x: 495, startPoint y: 84, endPoint x: 428, endPoint y: 84, distance: 66.2
click at [428, 84] on div "Menu items نفر لحم مخمــــــــــود Add Sort Manage items" at bounding box center [461, 89] width 202 height 31
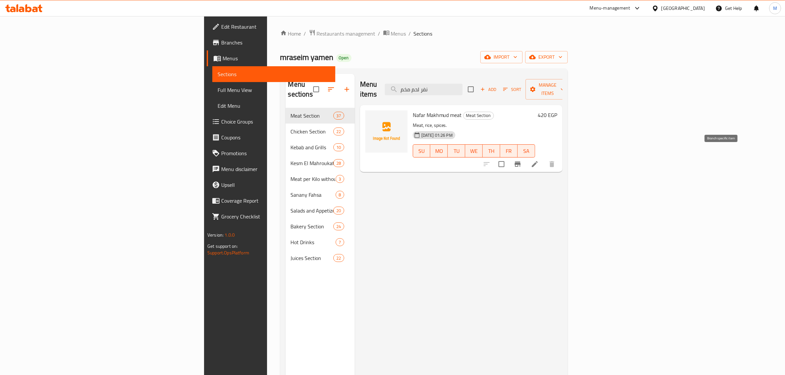
type input "نفر لحم مخم"
click at [521, 160] on icon "Branch-specific-item" at bounding box center [517, 164] width 8 height 8
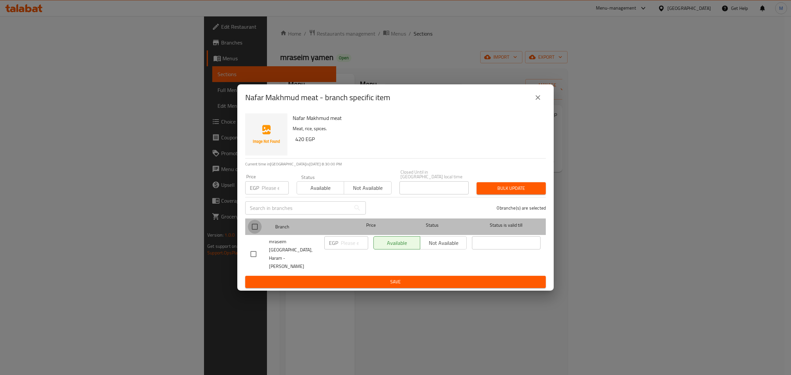
click at [251, 234] on input "checkbox" at bounding box center [255, 227] width 14 height 14
checkbox input "true"
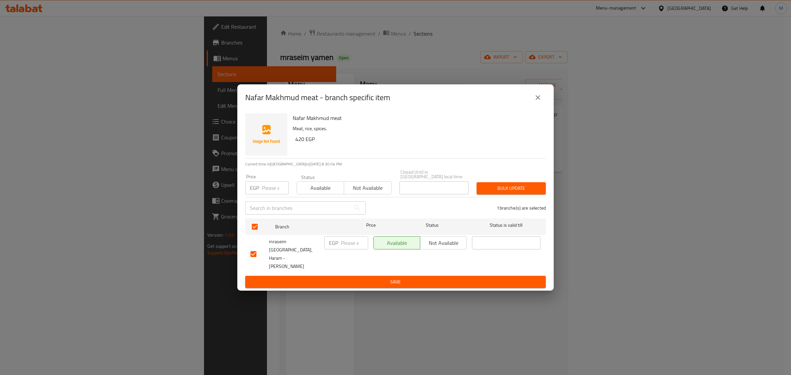
click at [347, 245] on input "number" at bounding box center [354, 242] width 27 height 13
paste input "475.00"
type input "475.00"
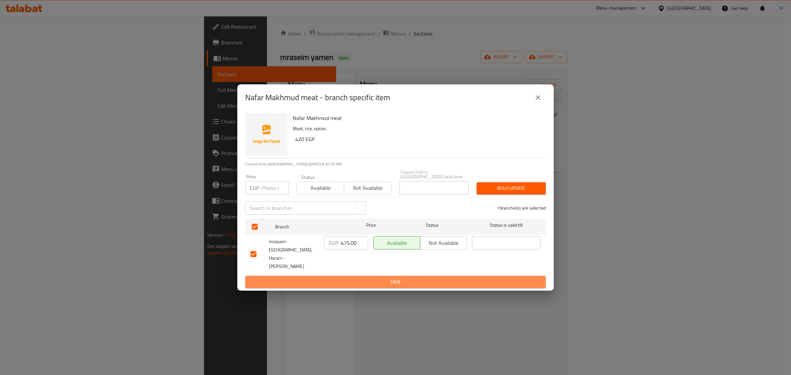
click at [366, 276] on button "Save" at bounding box center [395, 282] width 301 height 12
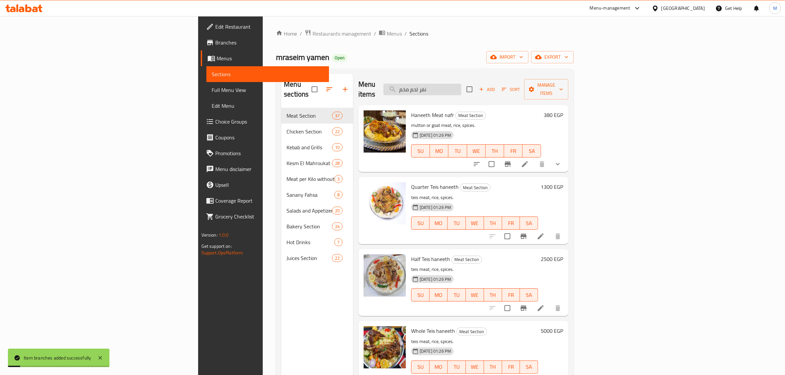
click at [461, 85] on input "نفر لحم مخم" at bounding box center [422, 90] width 78 height 12
paste input "ربع تيس"
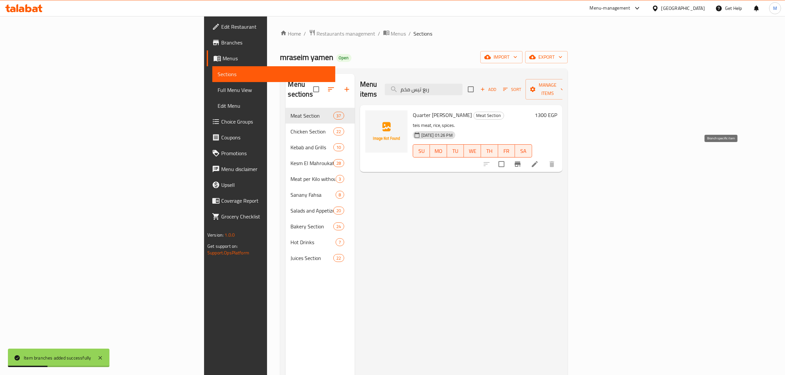
type input "ربع تيس مخم"
click at [525, 160] on button "Branch-specific-item" at bounding box center [517, 164] width 16 height 16
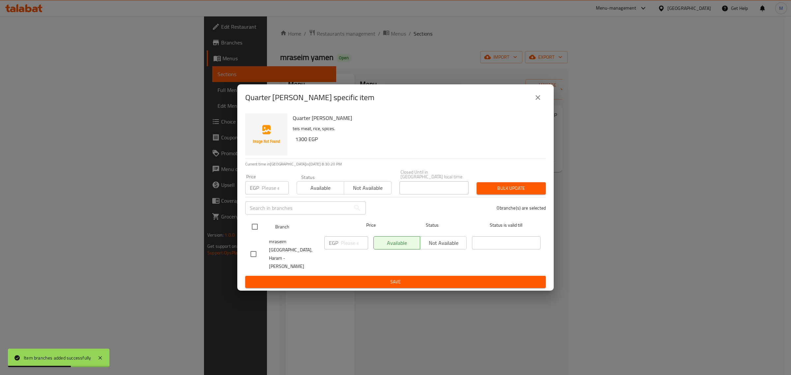
click at [250, 234] on input "checkbox" at bounding box center [255, 227] width 14 height 14
checkbox input "true"
click at [345, 248] on input "number" at bounding box center [354, 242] width 27 height 13
paste input "1625.00"
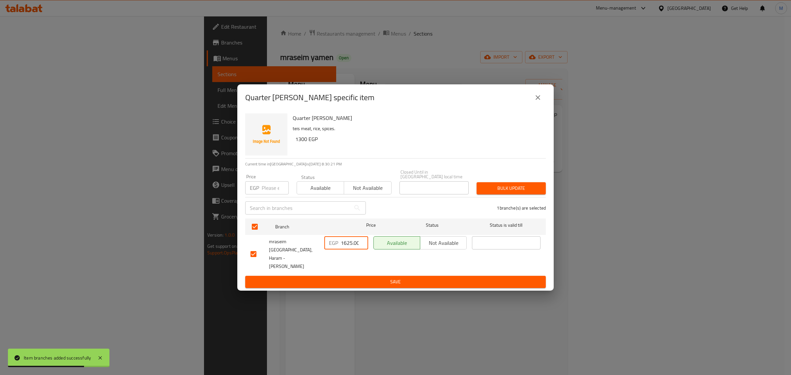
scroll to position [0, 1]
type input "1625.00"
click at [356, 278] on span "Save" at bounding box center [395, 282] width 290 height 8
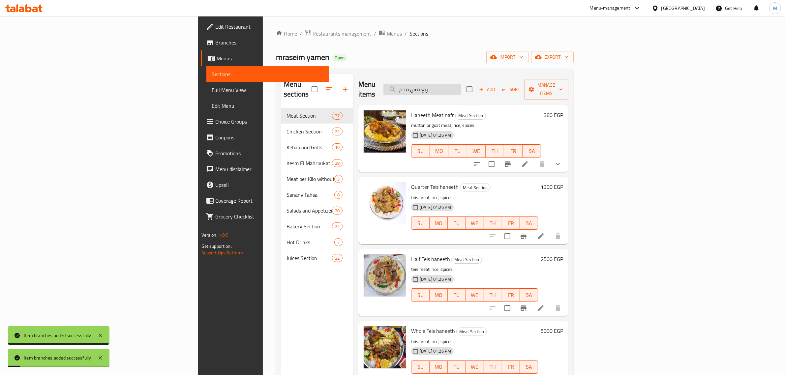
click at [461, 89] on input "ربع تيس مخم" at bounding box center [422, 90] width 78 height 12
paste input "نصف"
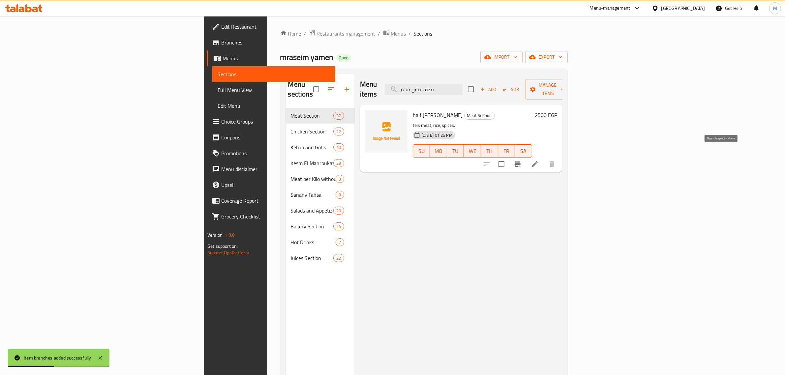
type input "نصف تيس مخم"
click at [520, 161] on icon "Branch-specific-item" at bounding box center [517, 163] width 6 height 5
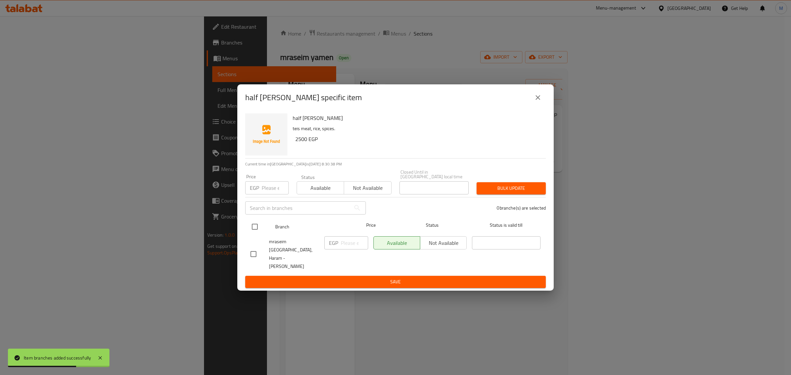
drag, startPoint x: 258, startPoint y: 226, endPoint x: 261, endPoint y: 233, distance: 7.7
click at [259, 226] on input "checkbox" at bounding box center [255, 227] width 14 height 14
checkbox input "true"
click at [356, 247] on input "number" at bounding box center [354, 242] width 27 height 13
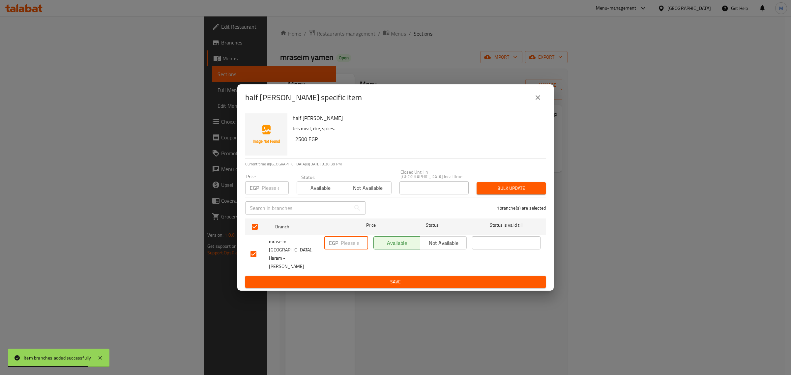
paste input "3125.00"
type input "3125.00"
click at [354, 278] on span "Save" at bounding box center [395, 282] width 290 height 8
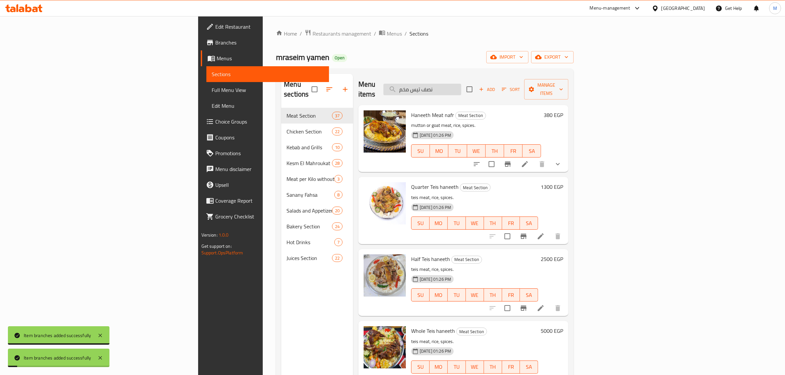
click at [461, 86] on input "نصف تيس مخم" at bounding box center [422, 90] width 78 height 12
paste input "تيس كامل"
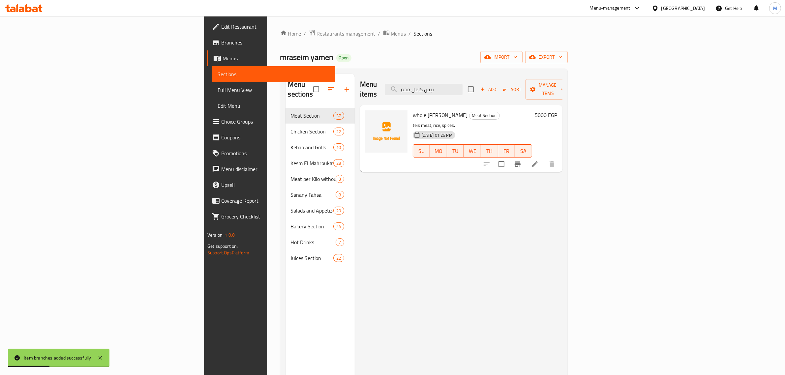
type input "تيس كامل مخم"
click at [520, 161] on icon "Branch-specific-item" at bounding box center [517, 163] width 6 height 5
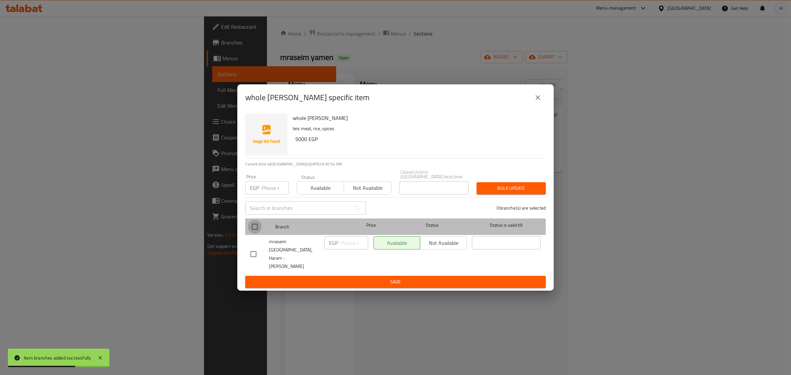
click at [260, 234] on input "checkbox" at bounding box center [255, 227] width 14 height 14
checkbox input "true"
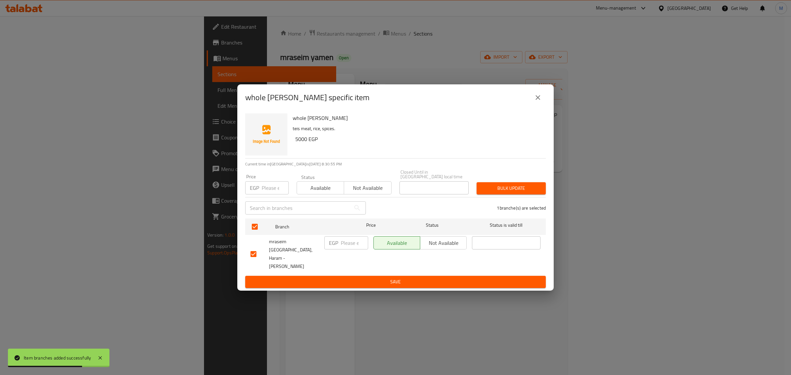
click at [350, 249] on input "number" at bounding box center [354, 242] width 27 height 13
paste input "6250.00"
type input "6250.00"
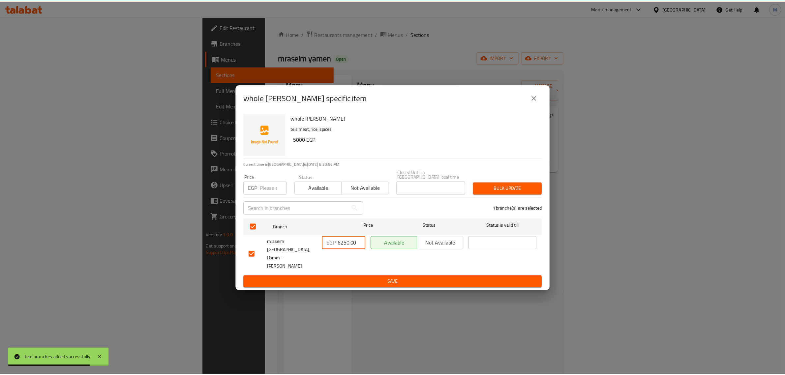
scroll to position [0, 0]
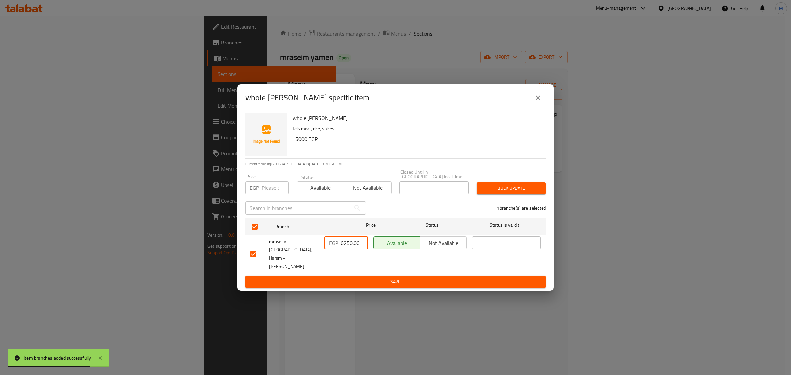
click at [357, 278] on span "Save" at bounding box center [395, 282] width 290 height 8
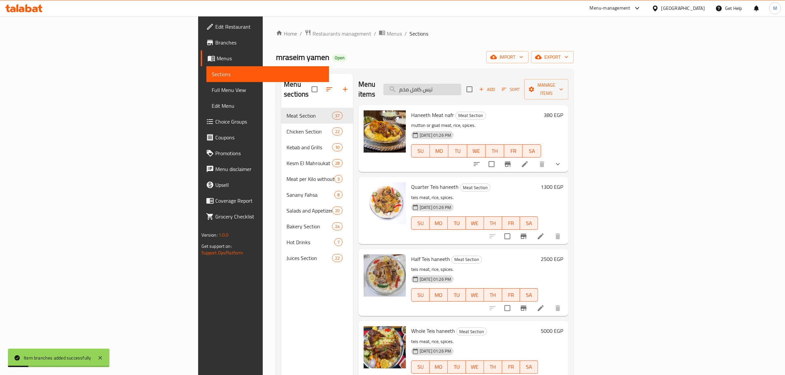
click at [461, 88] on input "تيس كامل مخم" at bounding box center [422, 90] width 78 height 12
click at [461, 88] on input "search" at bounding box center [422, 90] width 78 height 12
paste input "تيس كامل مخم"
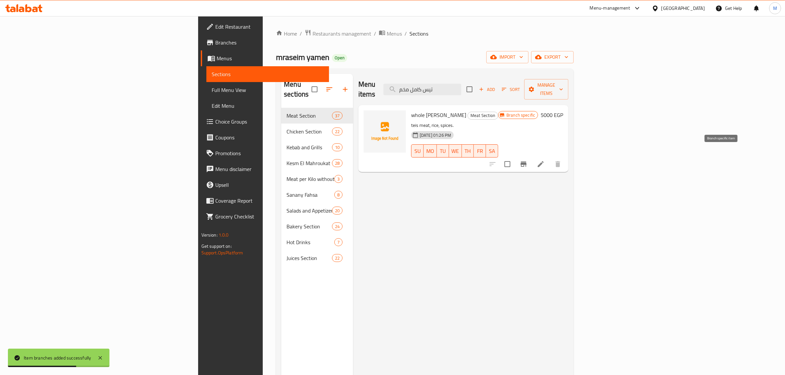
type input "تيس كامل مخم"
click at [527, 160] on icon "Branch-specific-item" at bounding box center [523, 164] width 8 height 8
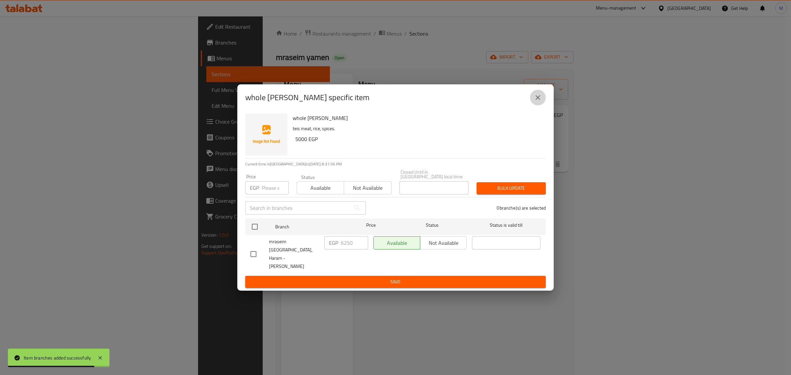
click at [535, 101] on icon "close" at bounding box center [538, 98] width 8 height 8
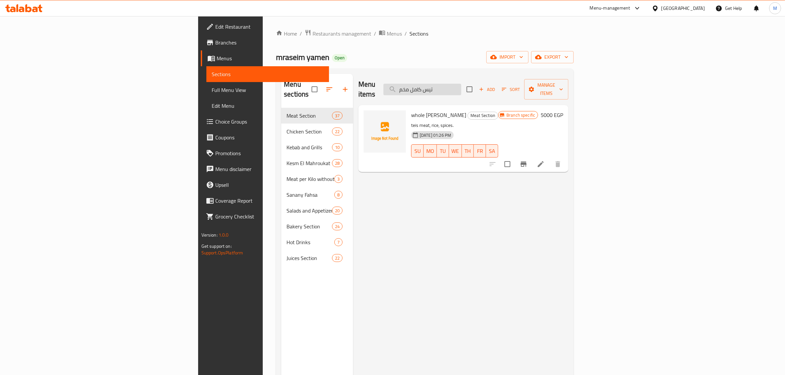
click at [461, 88] on input "تيس كامل مخم" at bounding box center [422, 90] width 78 height 12
paste input "نفر لحم مظبي"
click at [461, 88] on input "تيس كامل مخم" at bounding box center [422, 90] width 78 height 12
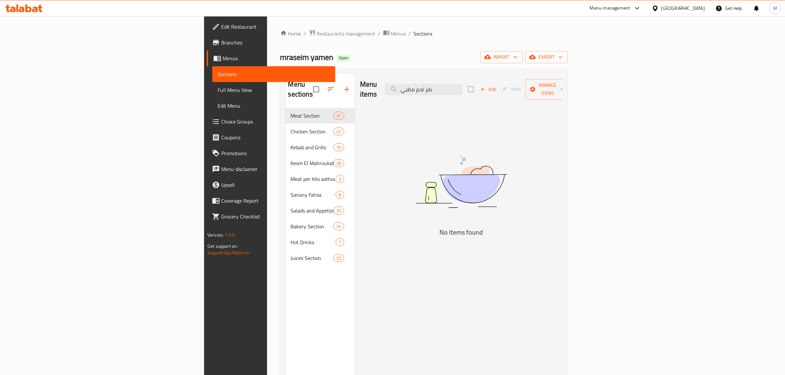
drag, startPoint x: 491, startPoint y: 85, endPoint x: 422, endPoint y: 78, distance: 68.9
click at [422, 78] on div "Menu items نفر لحم مظبي Add Sort Manage items" at bounding box center [461, 89] width 202 height 31
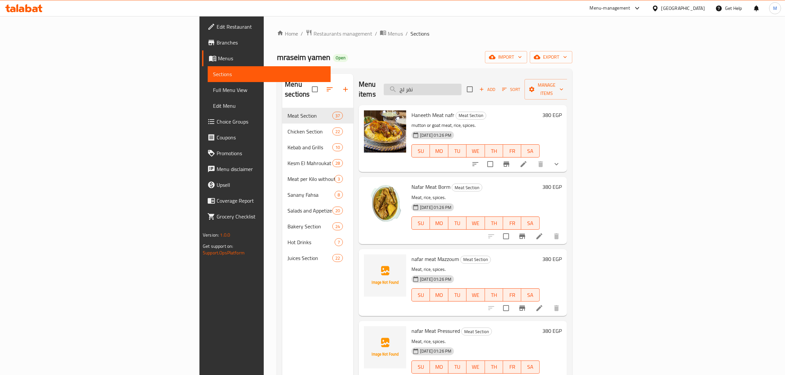
click at [461, 84] on input "نفر لح" at bounding box center [423, 90] width 78 height 12
paste input "ظبي"
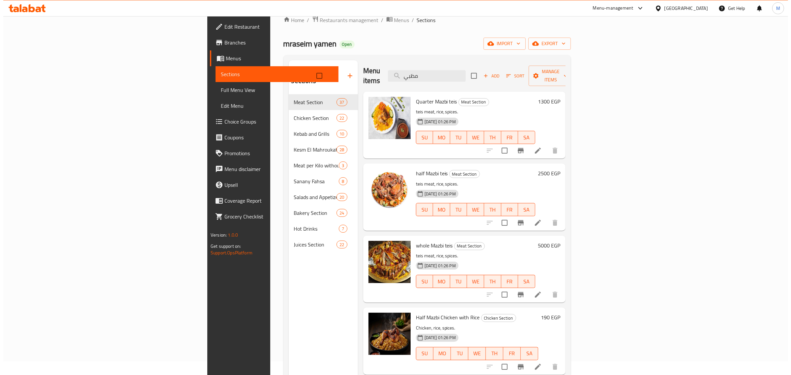
scroll to position [10, 0]
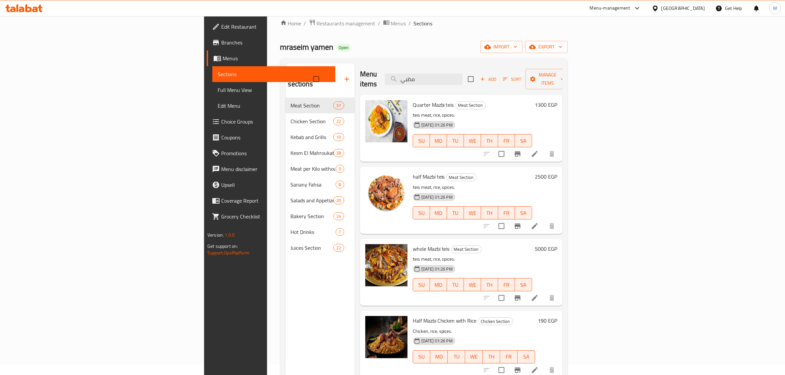
type input "مظبي"
click at [520, 151] on icon "Branch-specific-item" at bounding box center [517, 153] width 6 height 5
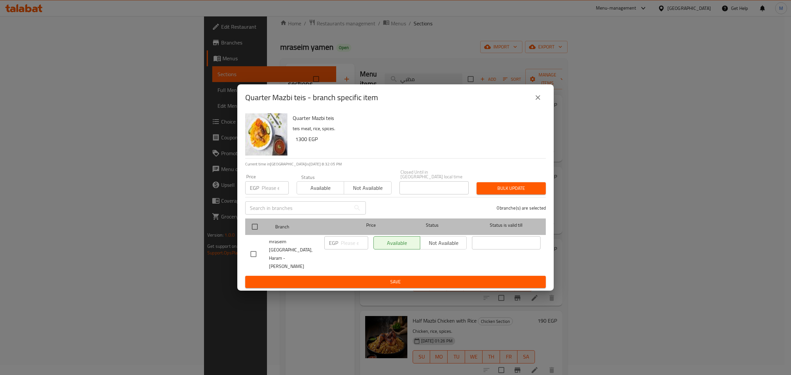
click at [247, 233] on div "Branch Price Status Status is valid till" at bounding box center [395, 226] width 301 height 16
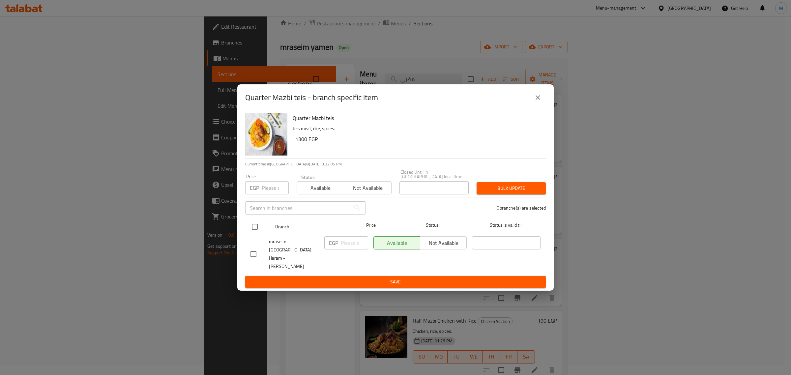
click at [255, 233] on input "checkbox" at bounding box center [255, 227] width 14 height 14
checkbox input "true"
click at [350, 249] on input "number" at bounding box center [354, 242] width 27 height 13
paste input "1625.00"
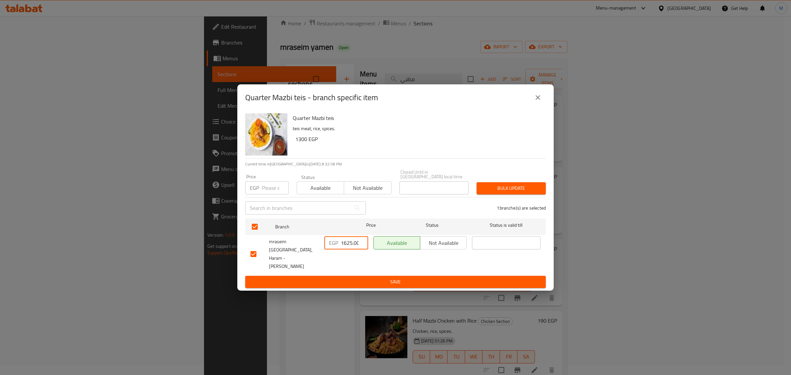
scroll to position [0, 1]
type input "1625.00"
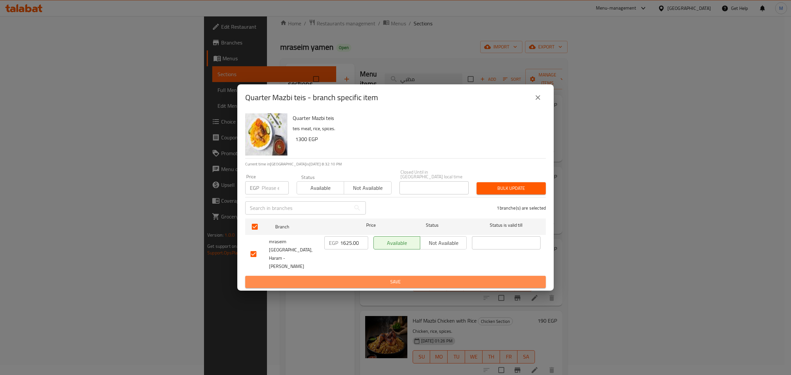
scroll to position [0, 0]
click at [349, 278] on span "Save" at bounding box center [395, 282] width 290 height 8
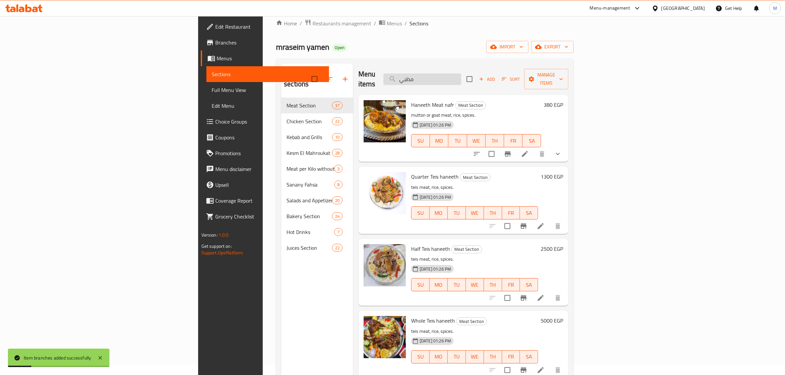
click at [461, 78] on input "مظبي" at bounding box center [422, 79] width 78 height 12
paste input "نصف تيس"
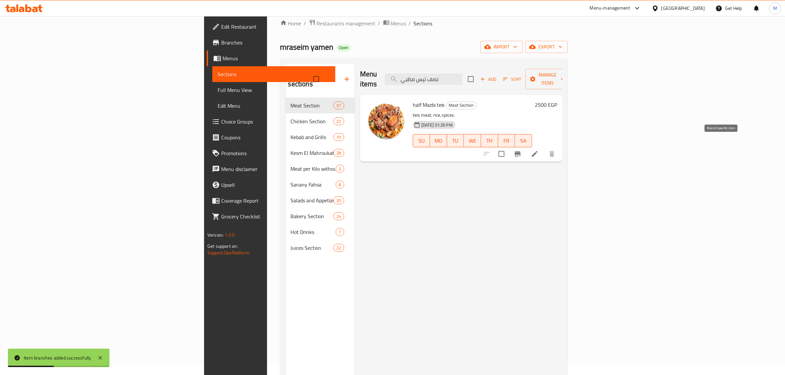
type input "نصف تيس مظبي"
click at [520, 151] on icon "Branch-specific-item" at bounding box center [517, 153] width 6 height 5
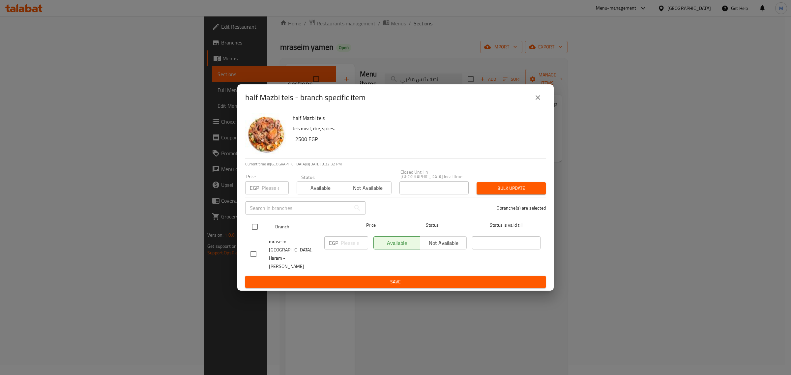
click at [254, 234] on input "checkbox" at bounding box center [255, 227] width 14 height 14
checkbox input "true"
click at [357, 248] on input "number" at bounding box center [354, 242] width 27 height 13
paste input "3125.00"
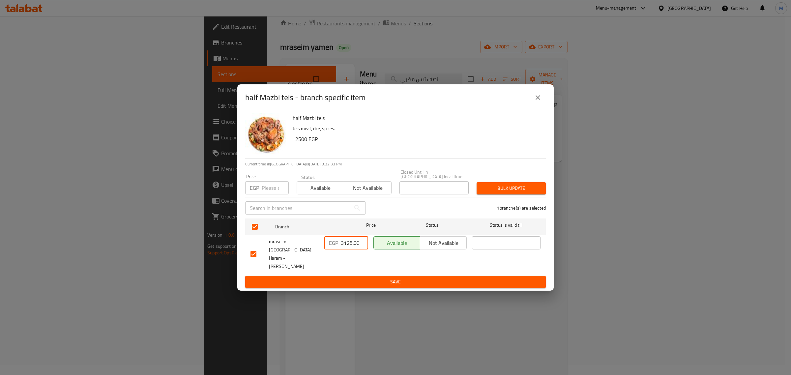
scroll to position [0, 1]
type input "3125.00"
click at [354, 278] on span "Save" at bounding box center [395, 282] width 290 height 8
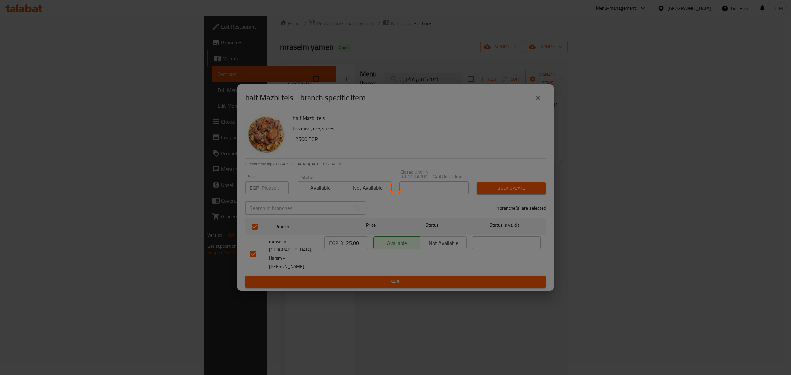
scroll to position [0, 0]
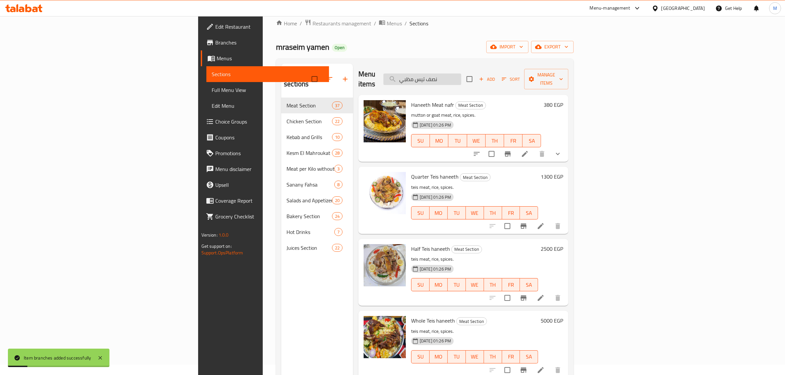
click at [461, 79] on input "نصف تيس مظبي" at bounding box center [422, 79] width 78 height 12
paste input "search"
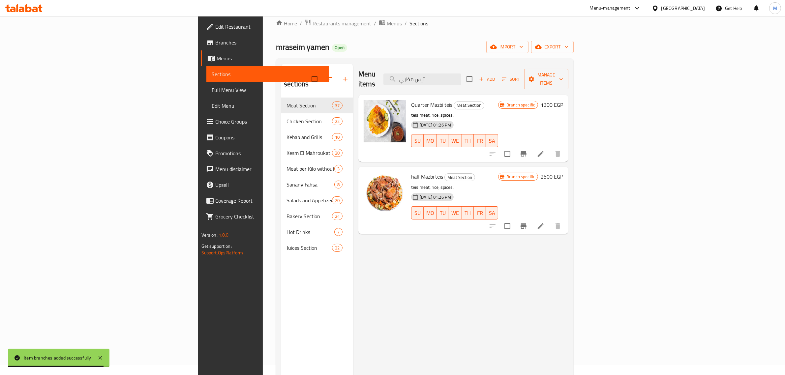
drag, startPoint x: 492, startPoint y: 75, endPoint x: 459, endPoint y: 75, distance: 33.3
click at [459, 75] on div "Menu items تيس مظبي Add Sort Manage items" at bounding box center [463, 79] width 210 height 31
click at [461, 78] on input "تيس مظبي" at bounding box center [422, 79] width 78 height 12
click at [461, 78] on input "تيس" at bounding box center [422, 79] width 78 height 12
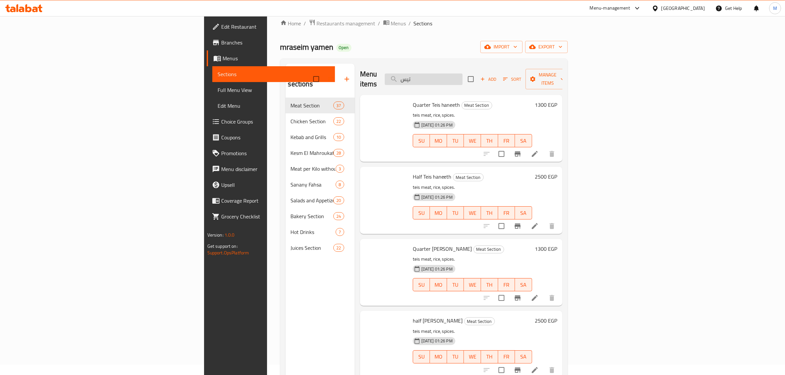
click at [462, 78] on input "تيس" at bounding box center [424, 79] width 78 height 12
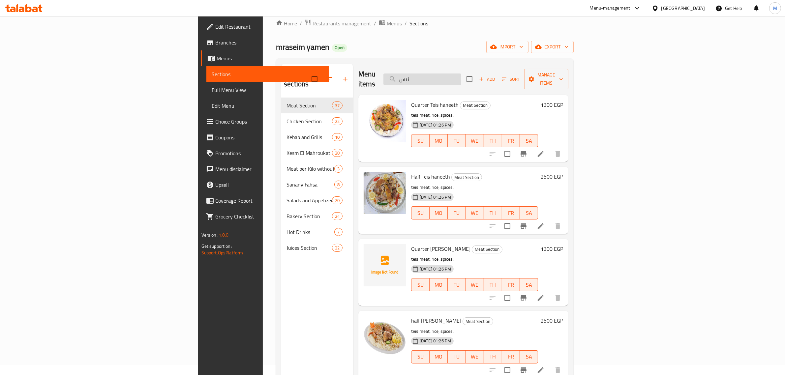
click at [461, 78] on input "تيس" at bounding box center [422, 79] width 78 height 12
paste input "مظبي"
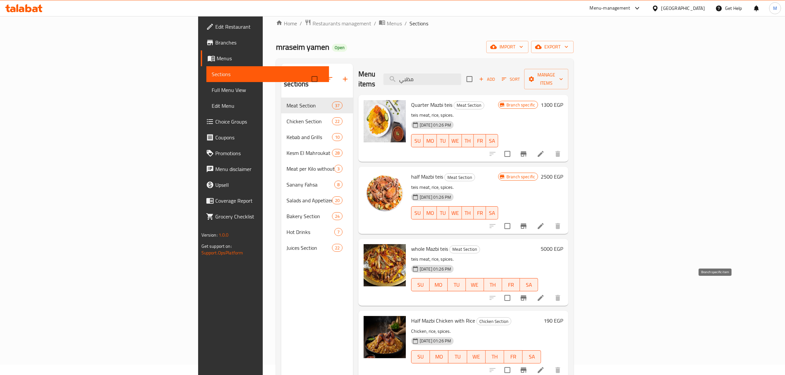
type input "مظبي"
click at [527, 294] on icon "Branch-specific-item" at bounding box center [523, 298] width 8 height 8
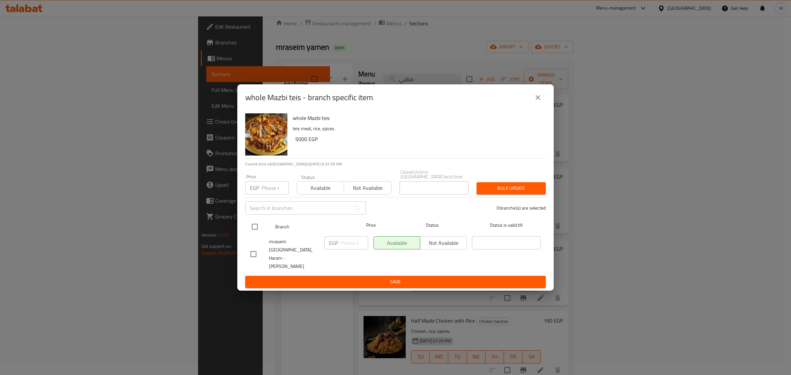
click at [256, 233] on input "checkbox" at bounding box center [255, 227] width 14 height 14
checkbox input "true"
click at [348, 249] on input "number" at bounding box center [354, 242] width 27 height 13
paste input "6250.00"
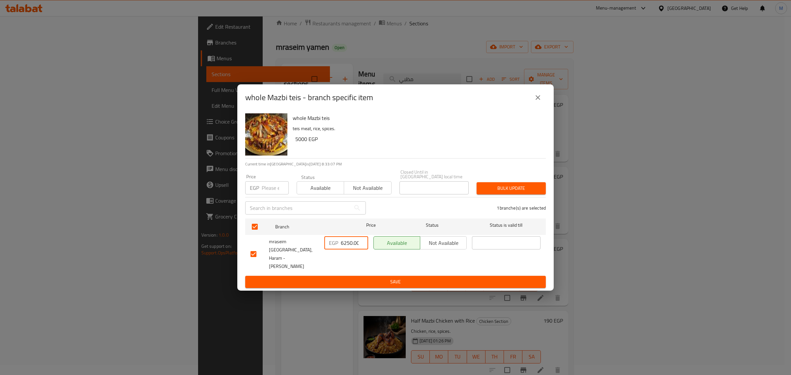
drag, startPoint x: 353, startPoint y: 251, endPoint x: 320, endPoint y: 245, distance: 33.4
click at [320, 245] on div "mraseim [GEOGRAPHIC_DATA], Haram - Tarbeya Riyadia EGP 6250.00 ​ Available Not …" at bounding box center [395, 254] width 295 height 41
type input "6250.00"
click at [345, 278] on span "Save" at bounding box center [395, 282] width 290 height 8
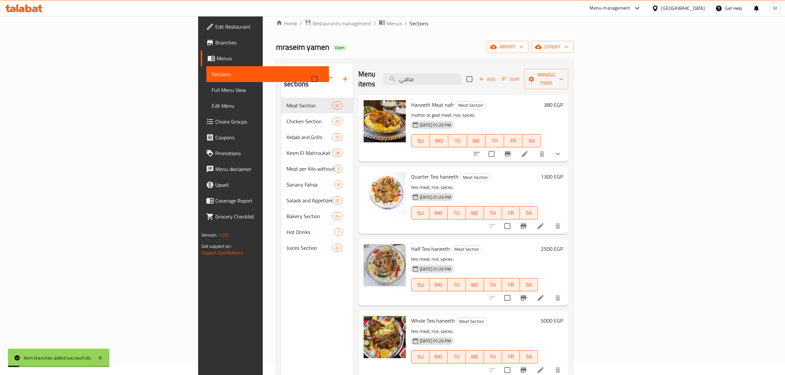
click at [496, 80] on div "Menu items مظبي Add Sort Manage items" at bounding box center [463, 79] width 210 height 31
click at [461, 73] on input "مظبي" at bounding box center [422, 79] width 78 height 12
paste input "رأس مع الأرز"
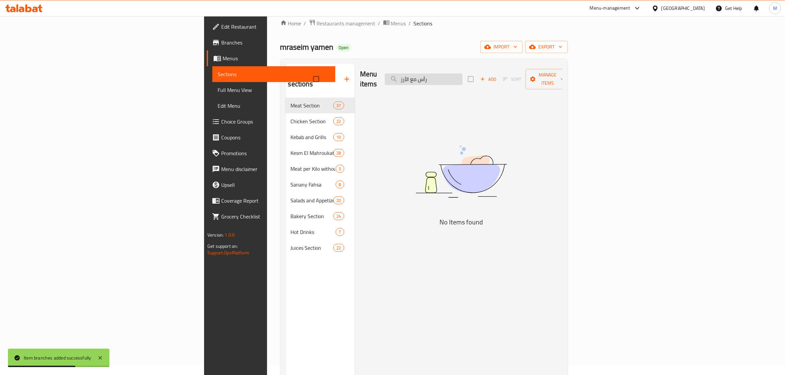
drag, startPoint x: 492, startPoint y: 75, endPoint x: 467, endPoint y: 79, distance: 25.8
click at [462, 79] on input "رأس مع الأرز" at bounding box center [424, 79] width 78 height 12
click at [462, 76] on input "رأس" at bounding box center [424, 79] width 78 height 12
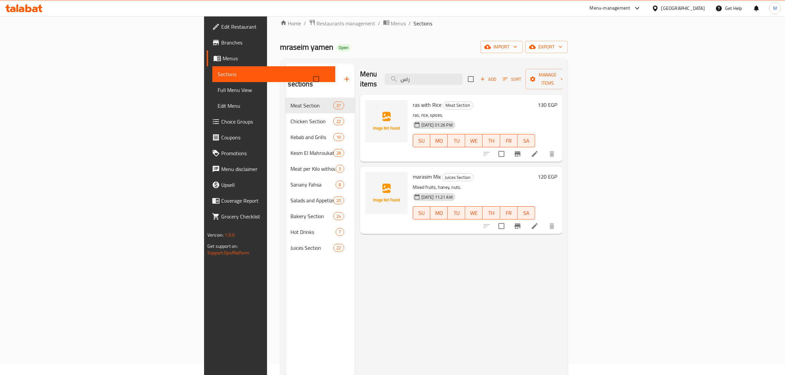
type input "راس"
click at [520, 151] on icon "Branch-specific-item" at bounding box center [517, 153] width 6 height 5
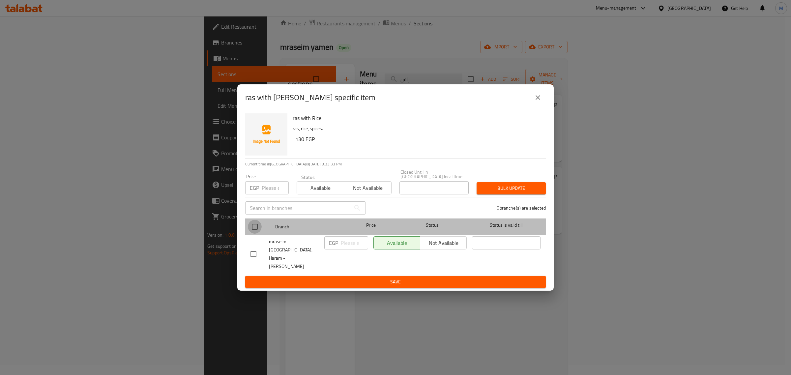
click at [248, 230] on input "checkbox" at bounding box center [255, 227] width 14 height 14
checkbox input "true"
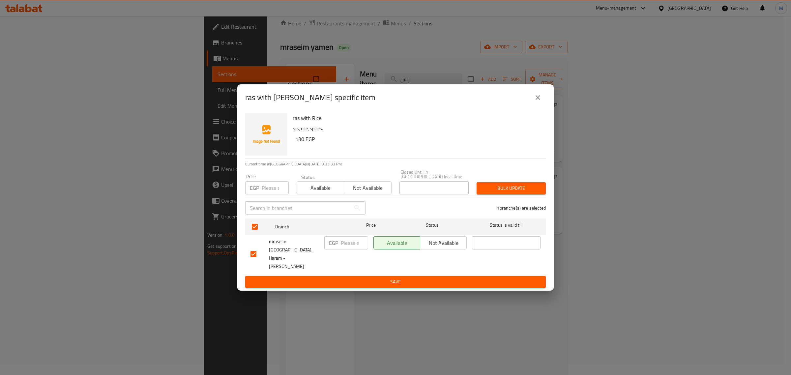
click at [352, 249] on input "number" at bounding box center [354, 242] width 27 height 13
paste input "162.50"
type input "162.50"
click at [359, 278] on div "ras with Rice ras, rice, spices. 130 EGP Current time in [GEOGRAPHIC_DATA] is […" at bounding box center [395, 201] width 316 height 180
click at [360, 276] on button "Save" at bounding box center [395, 282] width 301 height 12
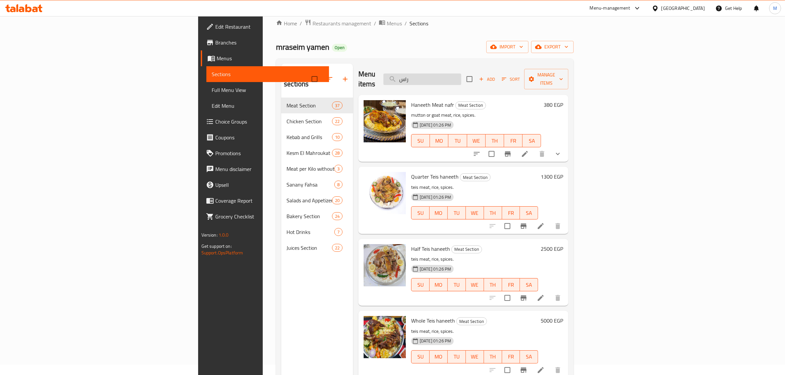
click at [461, 73] on input "راس" at bounding box center [422, 79] width 78 height 12
paste input "جاج حنيذ كاملة مع الأرز"
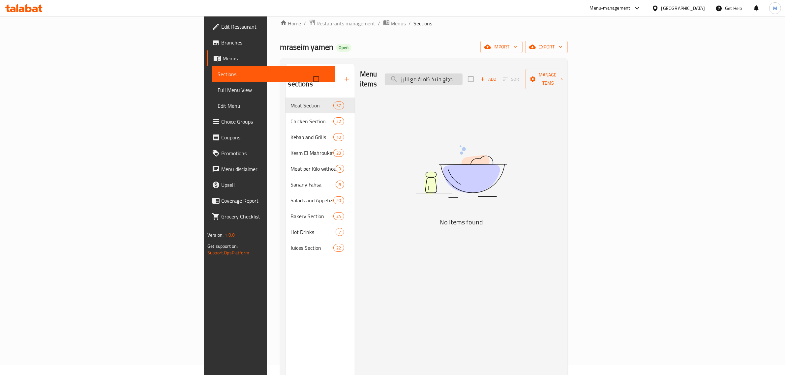
click at [462, 73] on input "دجاج حنيذ كاملة مع الأرز" at bounding box center [424, 79] width 78 height 12
click at [462, 74] on input "دجاج حنيذ كاملة مع الأرز" at bounding box center [424, 79] width 78 height 12
drag, startPoint x: 495, startPoint y: 76, endPoint x: 435, endPoint y: 76, distance: 59.3
click at [435, 76] on div "Menu items دجاج حنيذ كاملة مع الأرز Add Sort Manage items" at bounding box center [461, 79] width 202 height 31
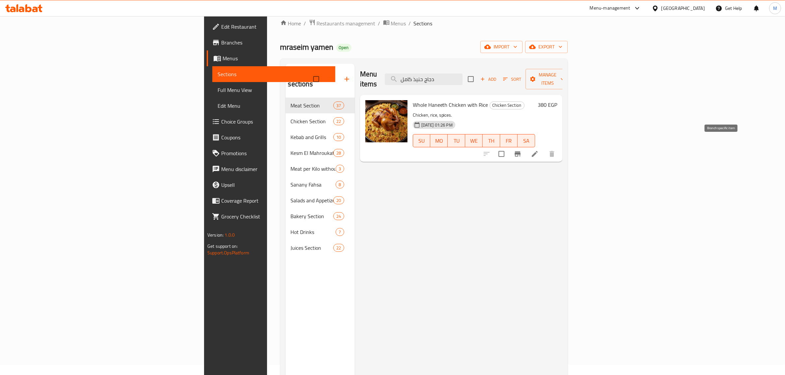
type input "دجاج حنيذ كامل"
click at [520, 151] on icon "Branch-specific-item" at bounding box center [517, 153] width 6 height 5
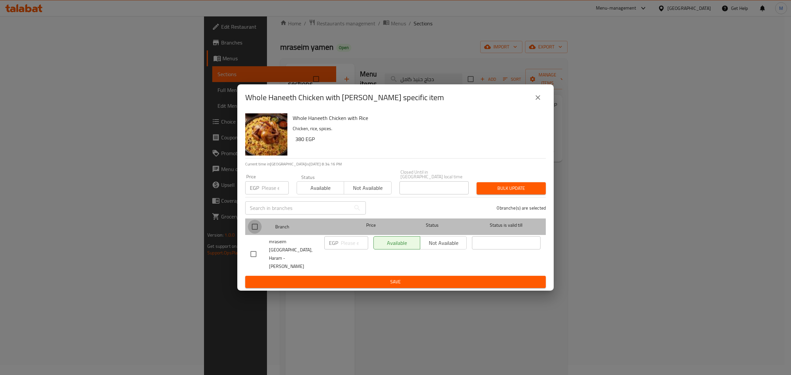
drag, startPoint x: 254, startPoint y: 231, endPoint x: 268, endPoint y: 235, distance: 14.6
click at [254, 231] on input "checkbox" at bounding box center [255, 227] width 14 height 14
checkbox input "true"
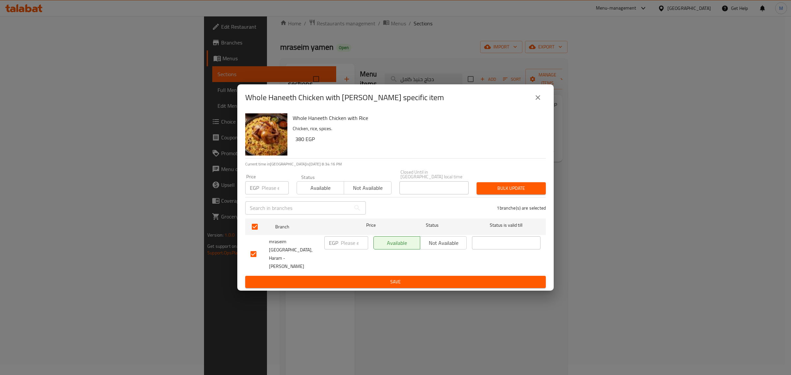
click at [348, 243] on input "number" at bounding box center [354, 242] width 27 height 13
paste input "425.00"
type input "425.00"
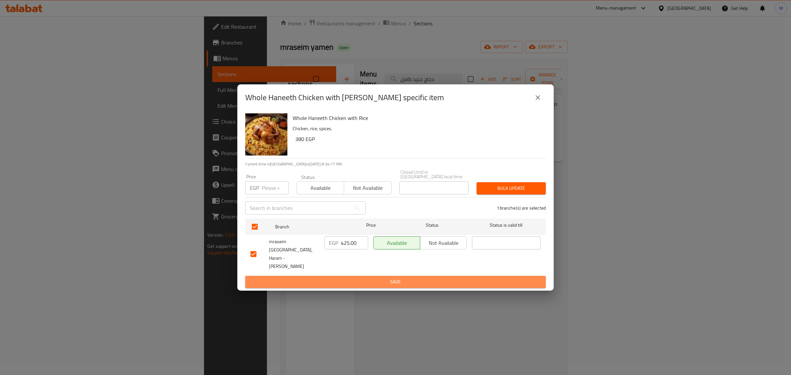
click at [344, 278] on span "Save" at bounding box center [395, 282] width 290 height 8
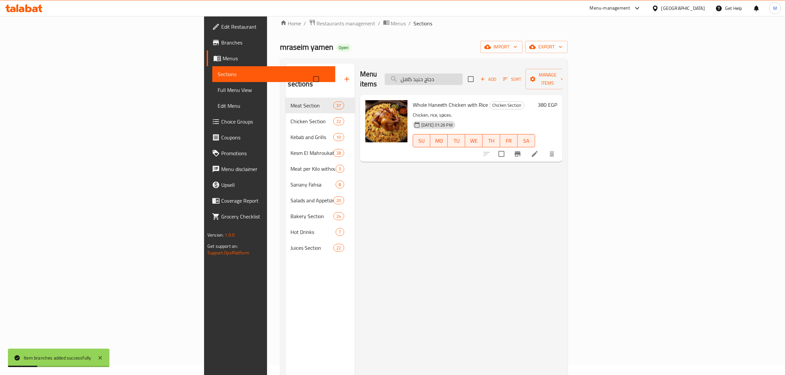
click at [462, 73] on input "دجاج حنيذ كامل" at bounding box center [424, 79] width 78 height 12
paste input "نصف دجاج حنيذ مع الأرز"
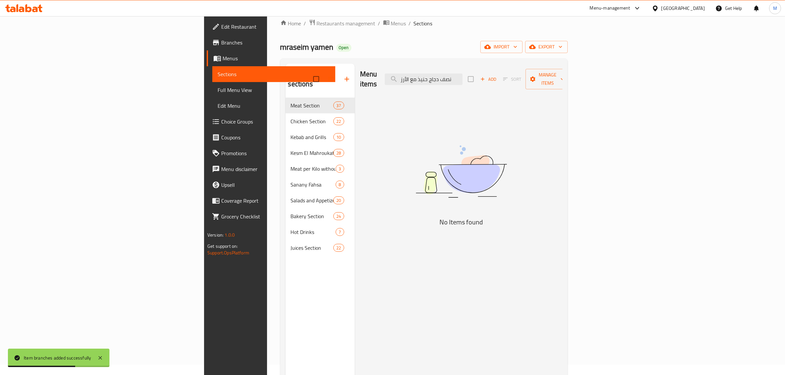
drag, startPoint x: 504, startPoint y: 75, endPoint x: 447, endPoint y: 72, distance: 56.8
click at [447, 72] on div "Menu items نصف دجاج حنيذ مع الأرز Add Sort Manage items" at bounding box center [461, 79] width 202 height 31
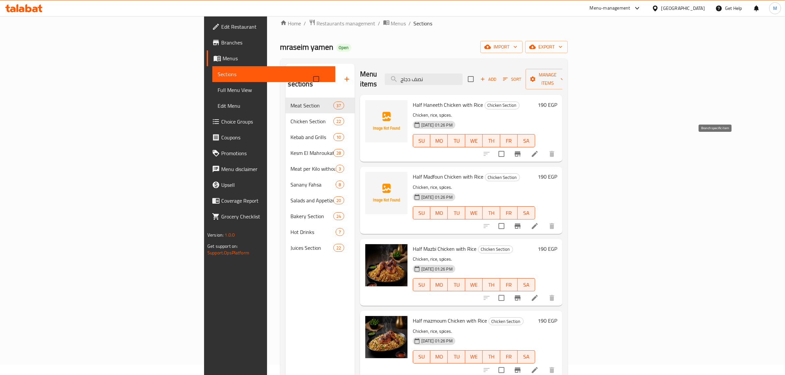
type input "نصف دجاج"
click at [520, 151] on icon "Branch-specific-item" at bounding box center [517, 153] width 6 height 5
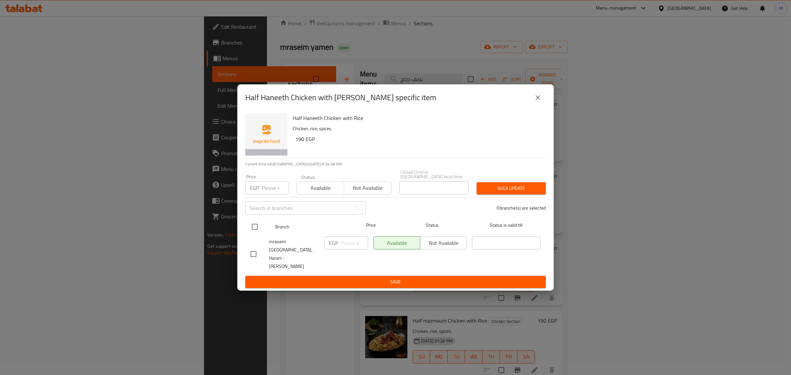
click at [259, 234] on input "checkbox" at bounding box center [255, 227] width 14 height 14
checkbox input "true"
click at [355, 258] on div "EGP ​" at bounding box center [346, 254] width 49 height 41
click at [354, 249] on input "number" at bounding box center [354, 242] width 27 height 13
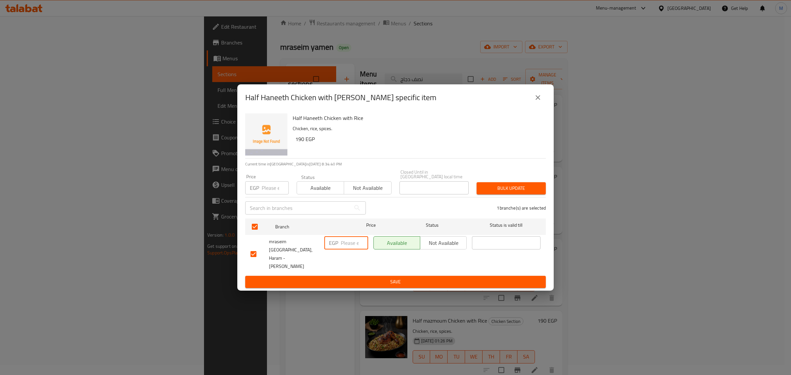
paste input "212.50"
type input "212.50"
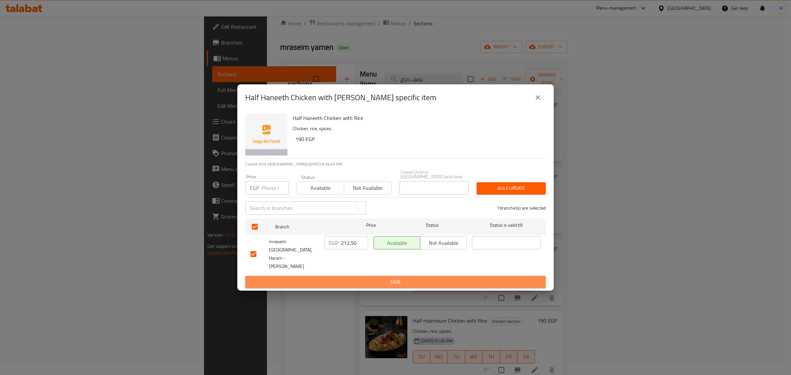
click at [351, 278] on span "Save" at bounding box center [395, 282] width 290 height 8
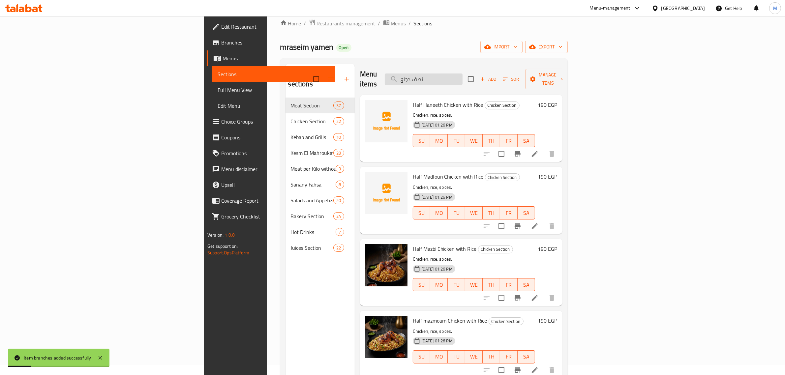
drag, startPoint x: 514, startPoint y: 67, endPoint x: 514, endPoint y: 72, distance: 4.9
click at [514, 68] on div "Menu items نصف دجاج Add Sort Manage items" at bounding box center [461, 79] width 202 height 31
click at [462, 73] on input "نصف دجاج" at bounding box center [424, 79] width 78 height 12
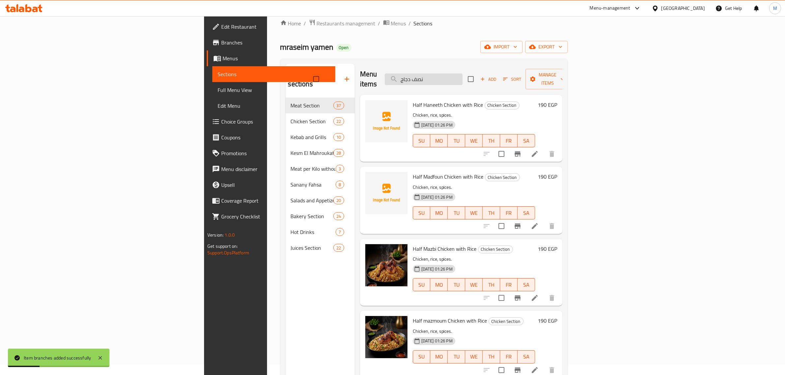
paste input "دجاج مدفون كام"
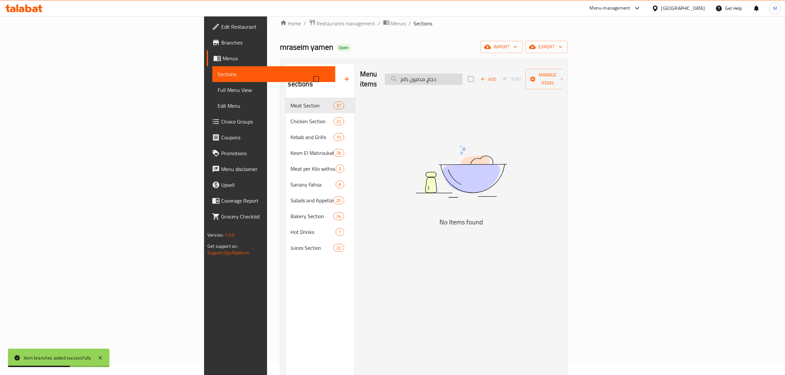
drag, startPoint x: 487, startPoint y: 76, endPoint x: 465, endPoint y: 76, distance: 22.1
click at [462, 76] on input "دجاج مدفون كام" at bounding box center [424, 79] width 78 height 12
click at [462, 77] on input "دجاج مدفون كام" at bounding box center [424, 79] width 78 height 12
click at [462, 77] on input "دجاج كام" at bounding box center [424, 79] width 78 height 12
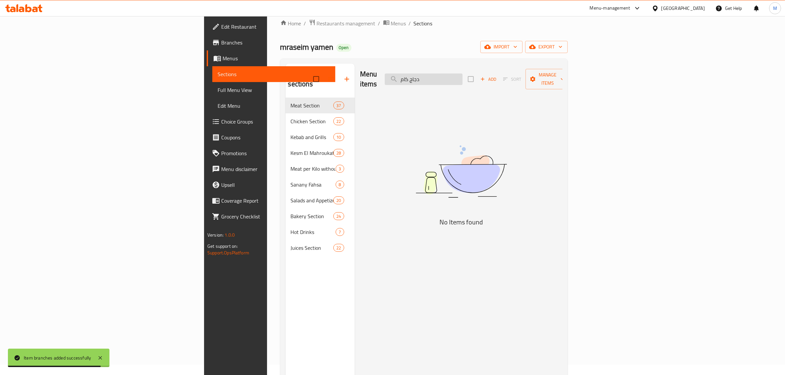
click at [462, 77] on input "دجاج كام" at bounding box center [424, 79] width 78 height 12
paste input "مدفون"
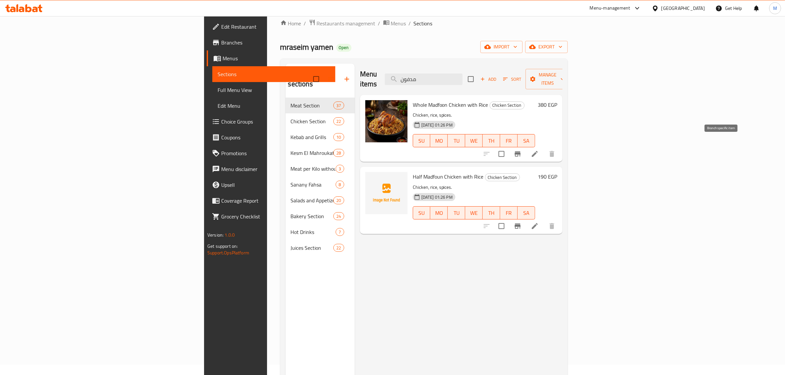
type input "مدفون"
click at [525, 146] on button "Branch-specific-item" at bounding box center [517, 154] width 16 height 16
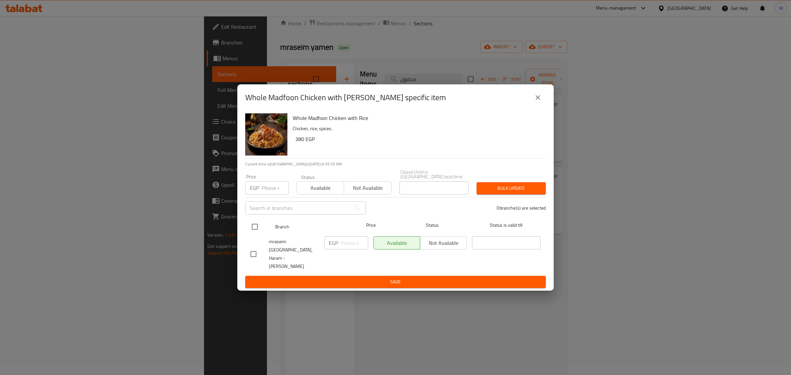
click at [257, 231] on input "checkbox" at bounding box center [255, 227] width 14 height 14
checkbox input "true"
click at [359, 247] on input "1" at bounding box center [354, 242] width 27 height 13
paste input "425.00"
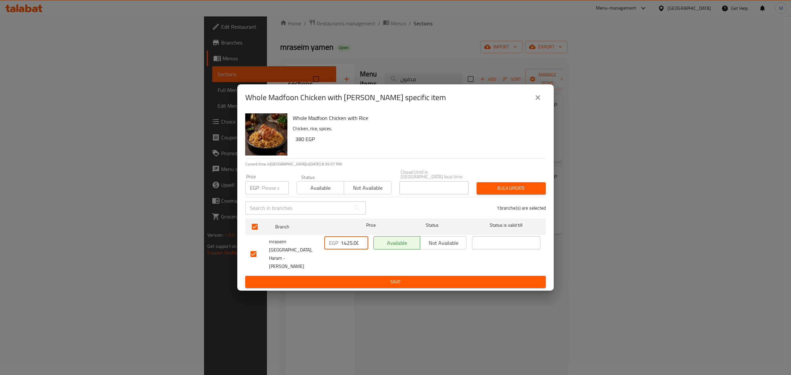
scroll to position [0, 1]
click at [352, 246] on input "1425.00" at bounding box center [354, 242] width 27 height 13
paste input "number"
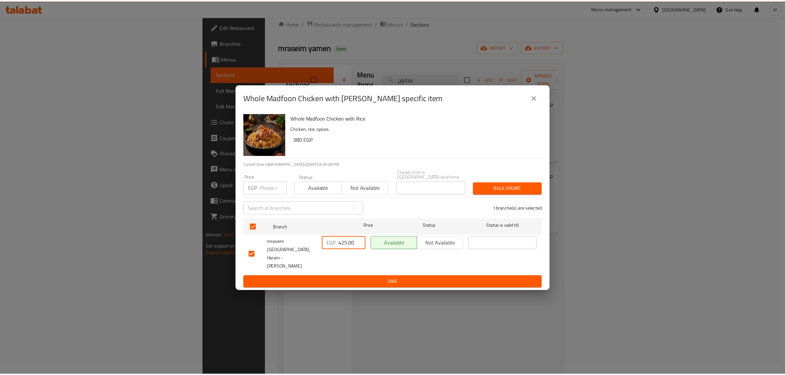
scroll to position [0, 0]
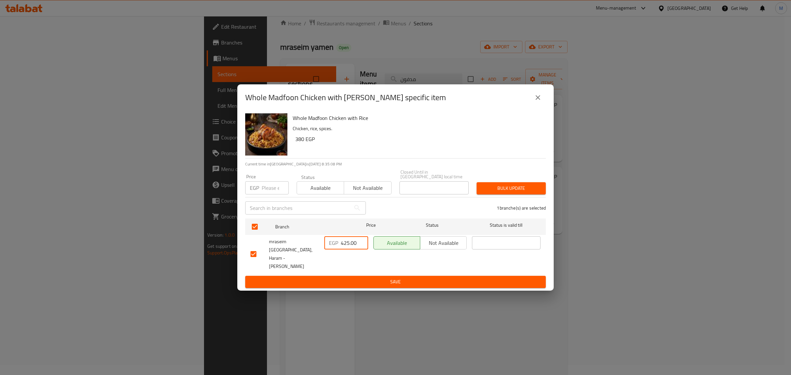
type input "425.00"
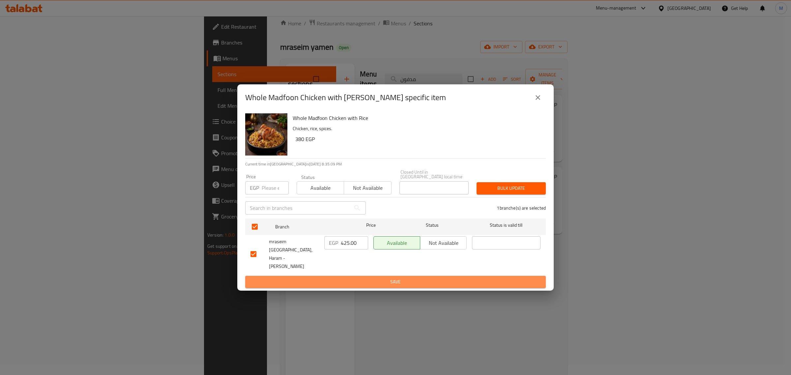
click at [351, 278] on span "Save" at bounding box center [395, 282] width 290 height 8
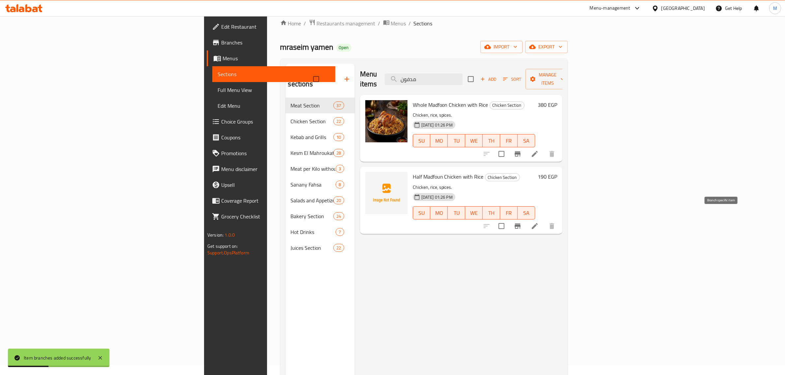
click at [520, 223] on icon "Branch-specific-item" at bounding box center [517, 225] width 6 height 5
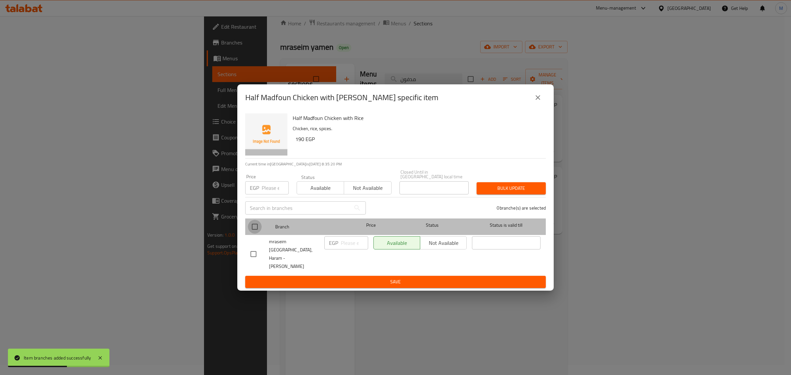
click at [253, 233] on input "checkbox" at bounding box center [255, 227] width 14 height 14
checkbox input "true"
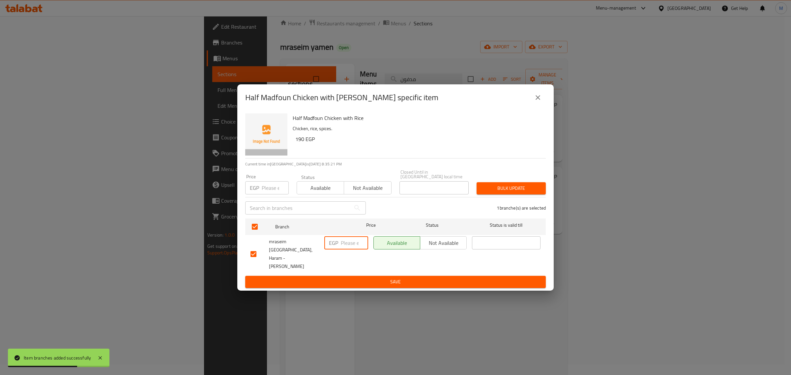
click at [351, 247] on input "number" at bounding box center [354, 242] width 27 height 13
paste input "212.50"
type input "212.50"
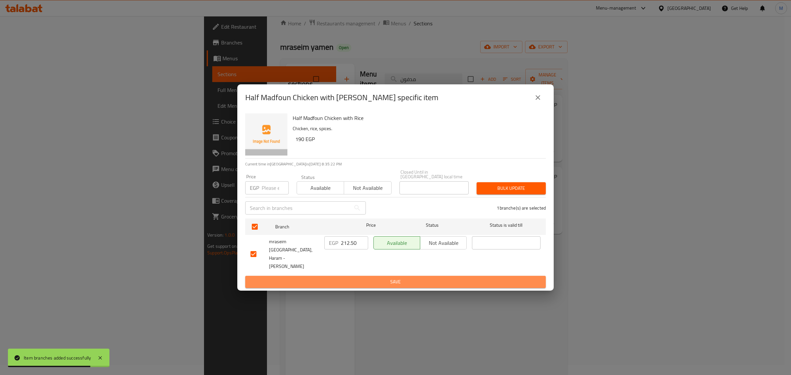
click at [355, 278] on span "Save" at bounding box center [395, 282] width 290 height 8
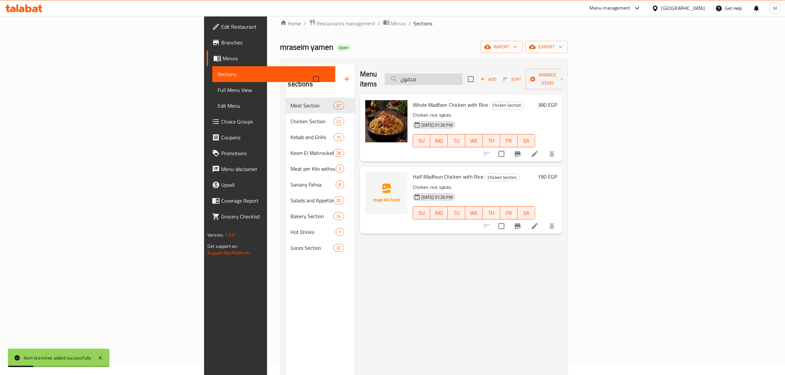
click at [462, 76] on input "مدفون" at bounding box center [424, 79] width 78 height 12
paste input "دجاج مضغوط"
type input "دجاج مضغوط"
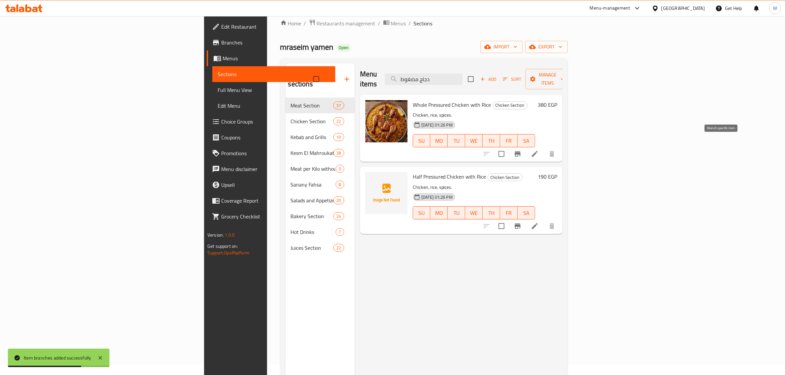
click at [520, 151] on icon "Branch-specific-item" at bounding box center [517, 153] width 6 height 5
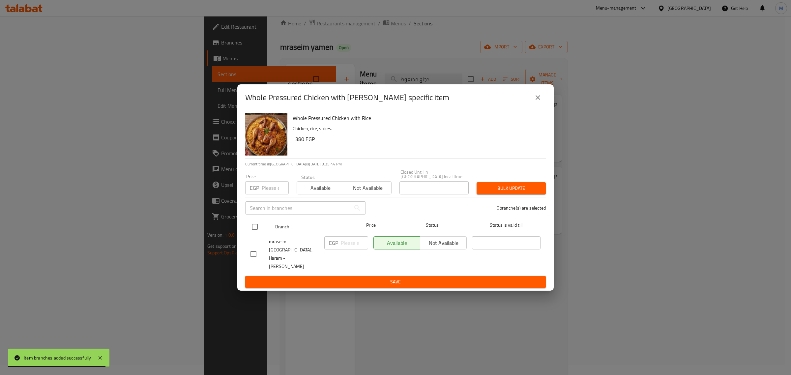
click at [251, 234] on input "checkbox" at bounding box center [255, 227] width 14 height 14
checkbox input "true"
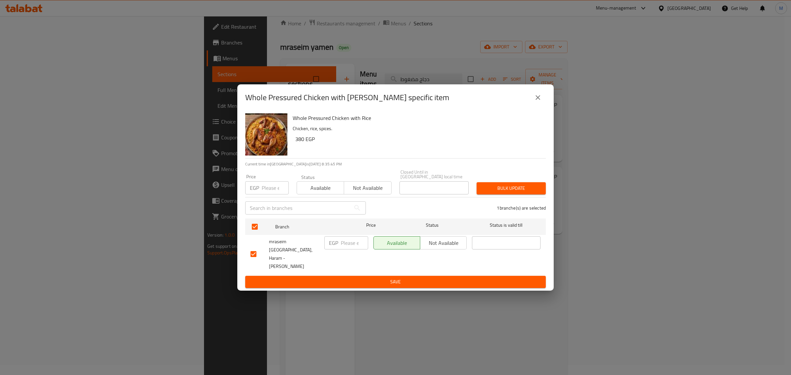
click at [343, 246] on input "number" at bounding box center [354, 242] width 27 height 13
paste input "425.00"
type input "425.00"
click at [350, 278] on span "Save" at bounding box center [395, 282] width 290 height 8
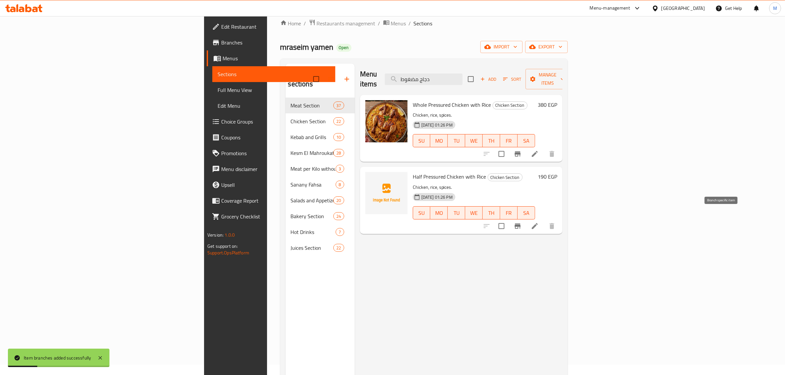
click at [521, 222] on icon "Branch-specific-item" at bounding box center [517, 226] width 8 height 8
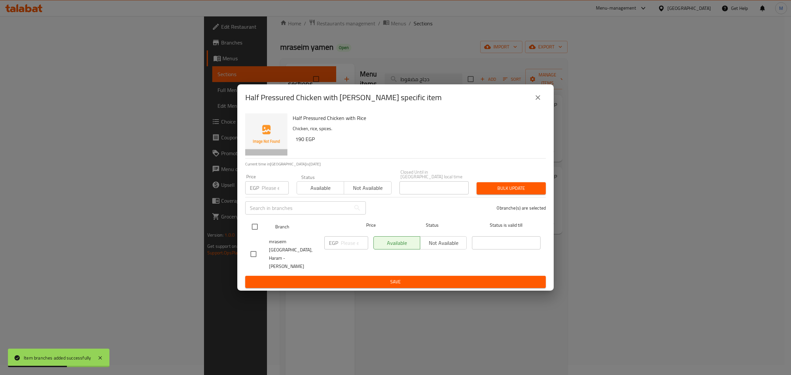
click at [256, 229] on input "checkbox" at bounding box center [255, 227] width 14 height 14
checkbox input "true"
click at [336, 244] on p "EGP" at bounding box center [333, 243] width 9 height 8
click at [342, 249] on input "number" at bounding box center [354, 242] width 27 height 13
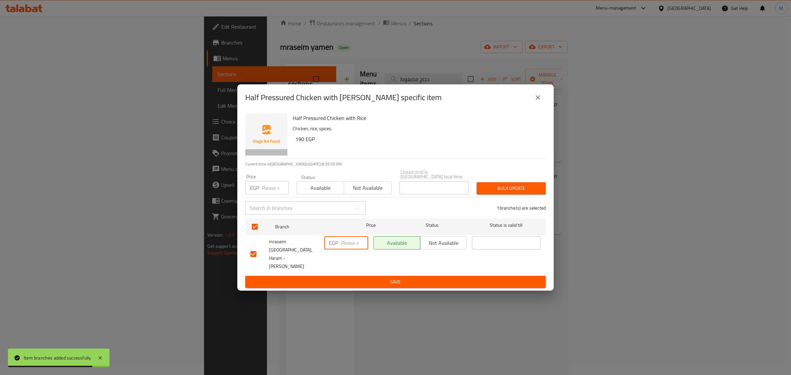
paste input "212.50"
type input "212.50"
click at [355, 278] on span "Save" at bounding box center [395, 282] width 290 height 8
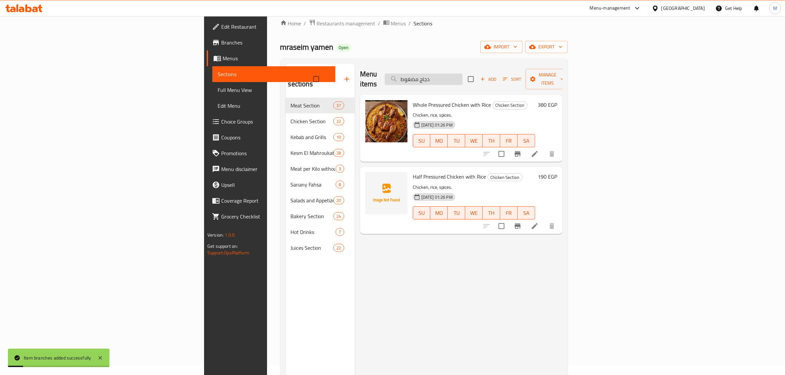
click at [462, 74] on input "دجاج مضغوط" at bounding box center [424, 79] width 78 height 12
paste input "نفر الأرز"
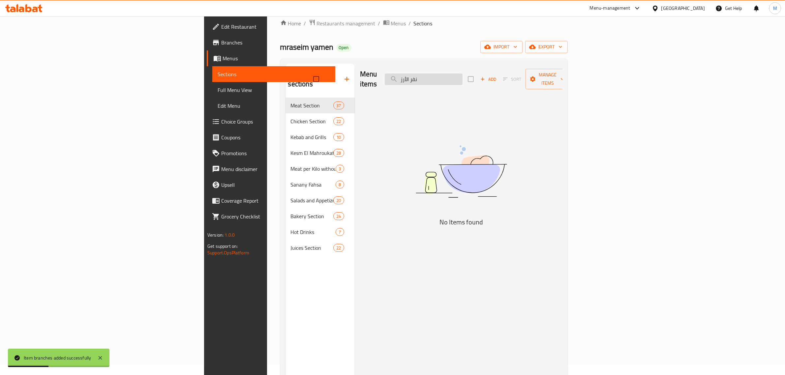
click at [462, 76] on input "نفر الأرز" at bounding box center [424, 79] width 78 height 12
click at [485, 81] on div "Menu items نفر أرز Add Sort Manage items" at bounding box center [461, 79] width 202 height 31
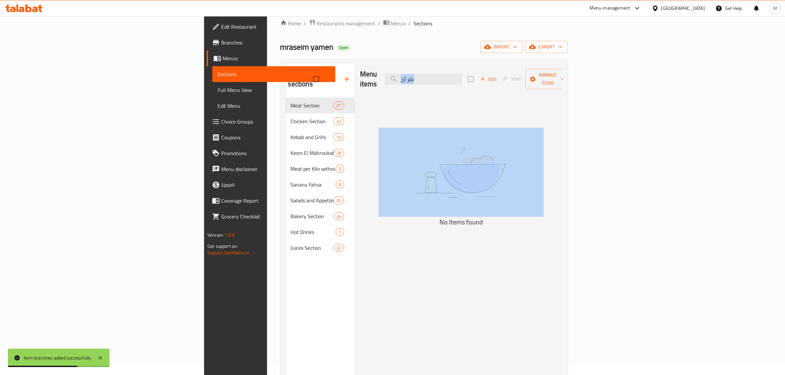
click at [485, 81] on div "Menu items نفر أرز Add Sort Manage items" at bounding box center [461, 79] width 202 height 31
click at [462, 76] on input "نفر أرز" at bounding box center [424, 79] width 78 height 12
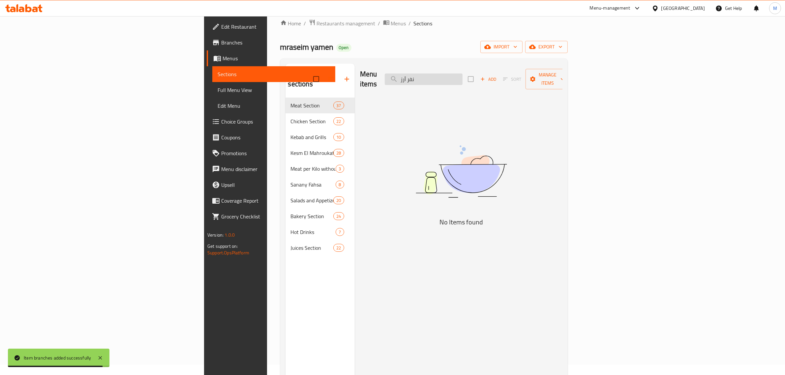
click at [462, 76] on input "نفر أرز" at bounding box center [424, 79] width 78 height 12
paste input "ل"
click at [462, 73] on input "نفر الأرز" at bounding box center [424, 79] width 78 height 12
drag, startPoint x: 485, startPoint y: 74, endPoint x: 458, endPoint y: 71, distance: 26.6
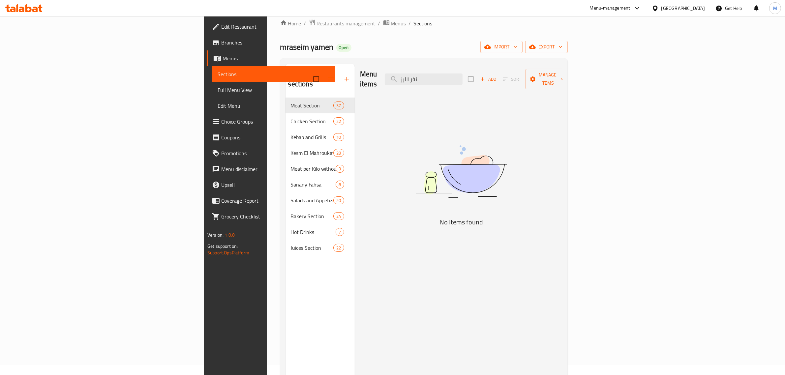
click at [458, 71] on div "Menu items نفر الأرز Add Sort Manage items" at bounding box center [461, 79] width 202 height 31
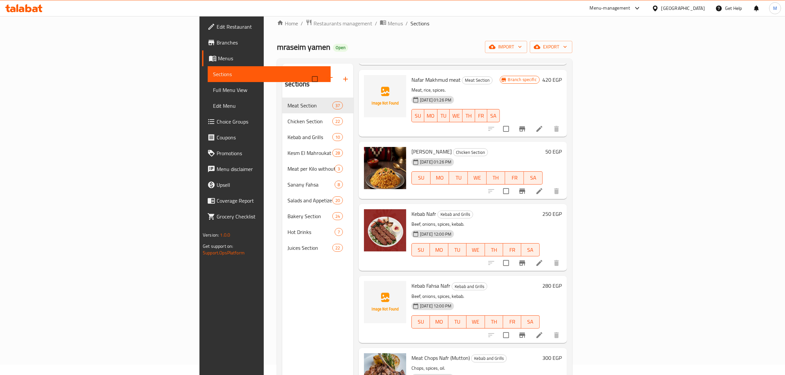
scroll to position [412, 0]
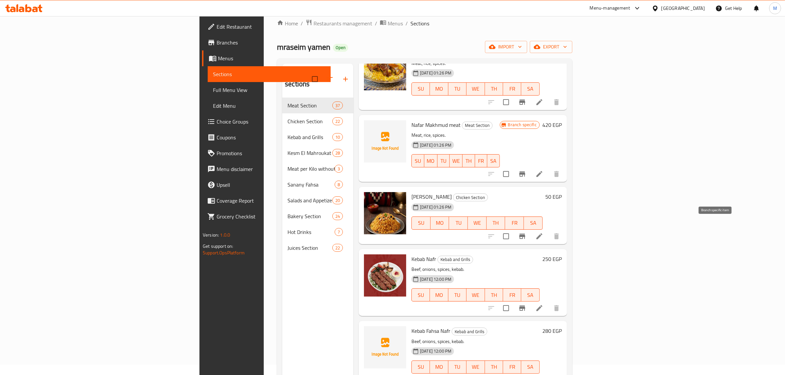
type input "نفر"
click at [525, 234] on icon "Branch-specific-item" at bounding box center [522, 236] width 6 height 5
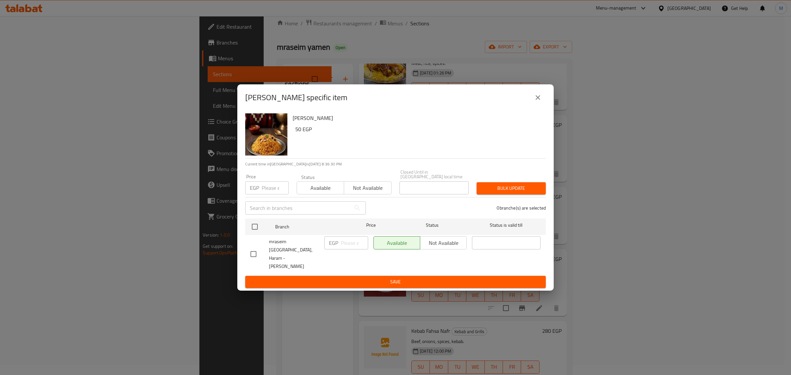
drag, startPoint x: 258, startPoint y: 233, endPoint x: 292, endPoint y: 241, distance: 34.6
click at [258, 233] on input "checkbox" at bounding box center [255, 227] width 14 height 14
checkbox input "true"
click at [344, 246] on input "number" at bounding box center [354, 242] width 27 height 13
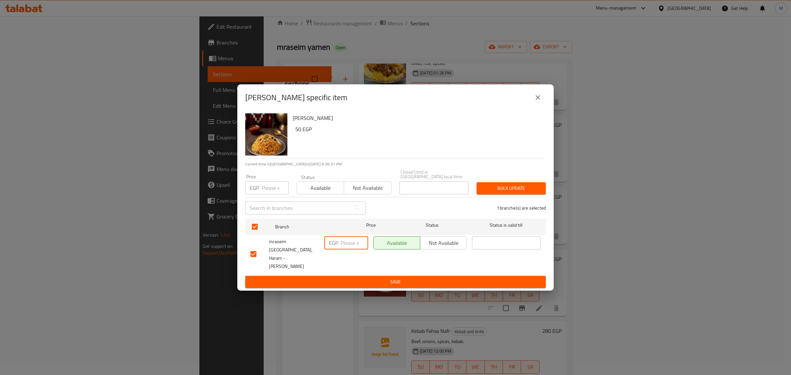
paste input "62.50"
type input "62.50"
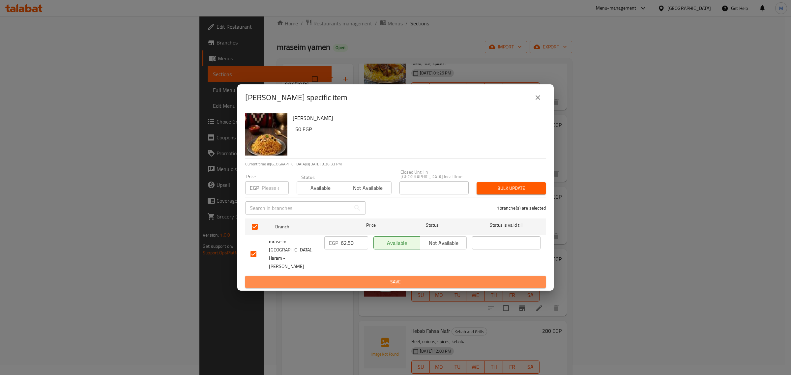
click at [358, 278] on span "Save" at bounding box center [395, 282] width 290 height 8
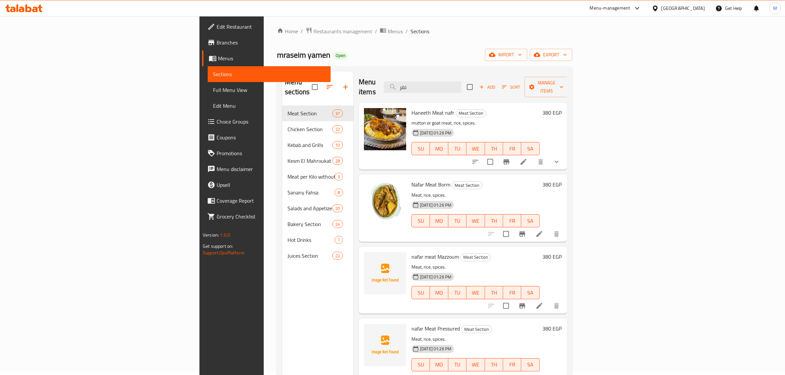
scroll to position [0, 0]
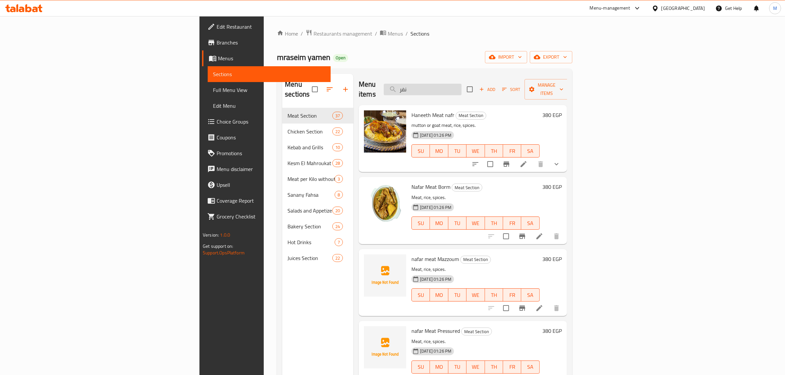
click at [461, 84] on input "نفر" at bounding box center [423, 90] width 78 height 12
paste input "دجاج مظبي"
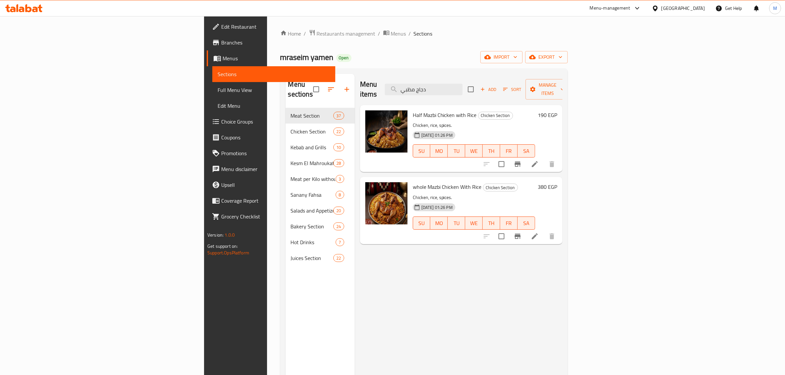
type input "دجاج مظبي"
click at [521, 232] on icon "Branch-specific-item" at bounding box center [517, 236] width 8 height 8
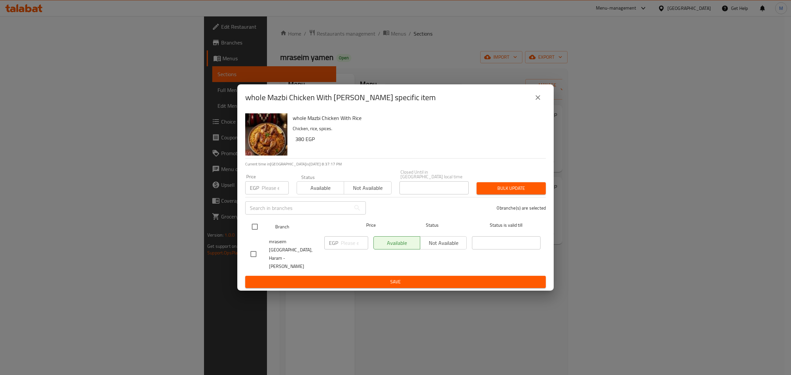
drag, startPoint x: 254, startPoint y: 233, endPoint x: 262, endPoint y: 235, distance: 8.1
click at [254, 233] on input "checkbox" at bounding box center [255, 227] width 14 height 14
checkbox input "true"
click at [357, 246] on input "number" at bounding box center [354, 242] width 27 height 13
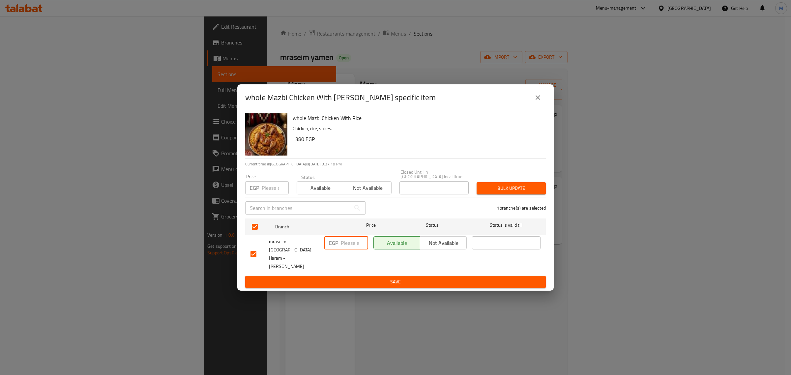
paste input "475.00"
type input "475.00"
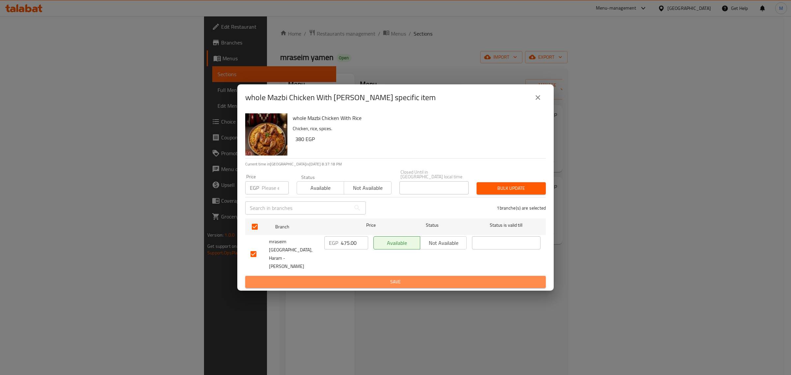
click at [361, 278] on span "Save" at bounding box center [395, 282] width 290 height 8
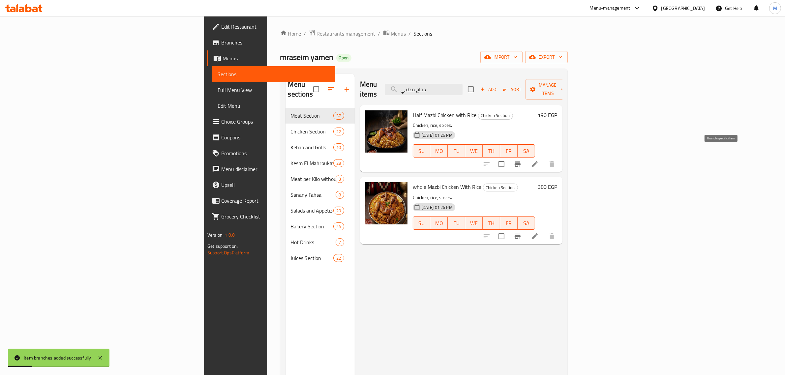
click at [525, 156] on button "Branch-specific-item" at bounding box center [517, 164] width 16 height 16
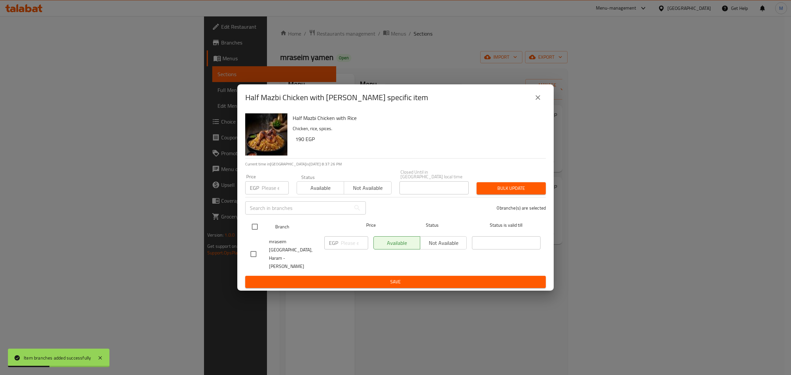
click at [251, 233] on input "checkbox" at bounding box center [255, 227] width 14 height 14
checkbox input "true"
click at [348, 247] on input "number" at bounding box center [354, 242] width 27 height 13
paste input "225.00"
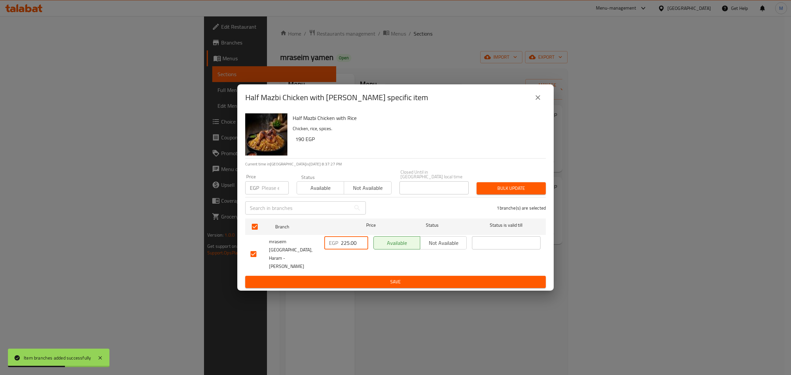
type input "225.00"
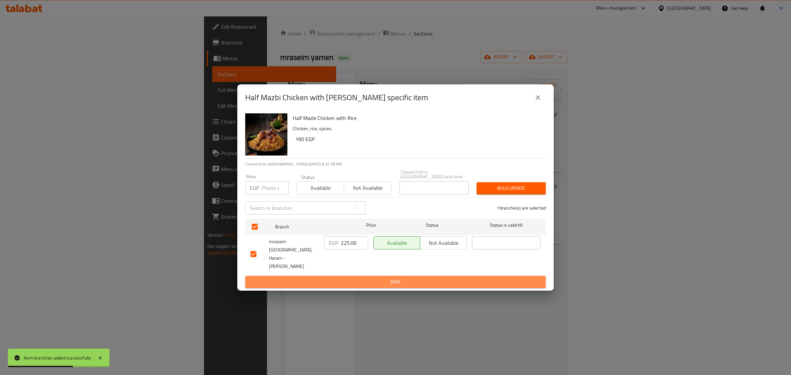
click at [356, 276] on button "Save" at bounding box center [395, 282] width 301 height 12
